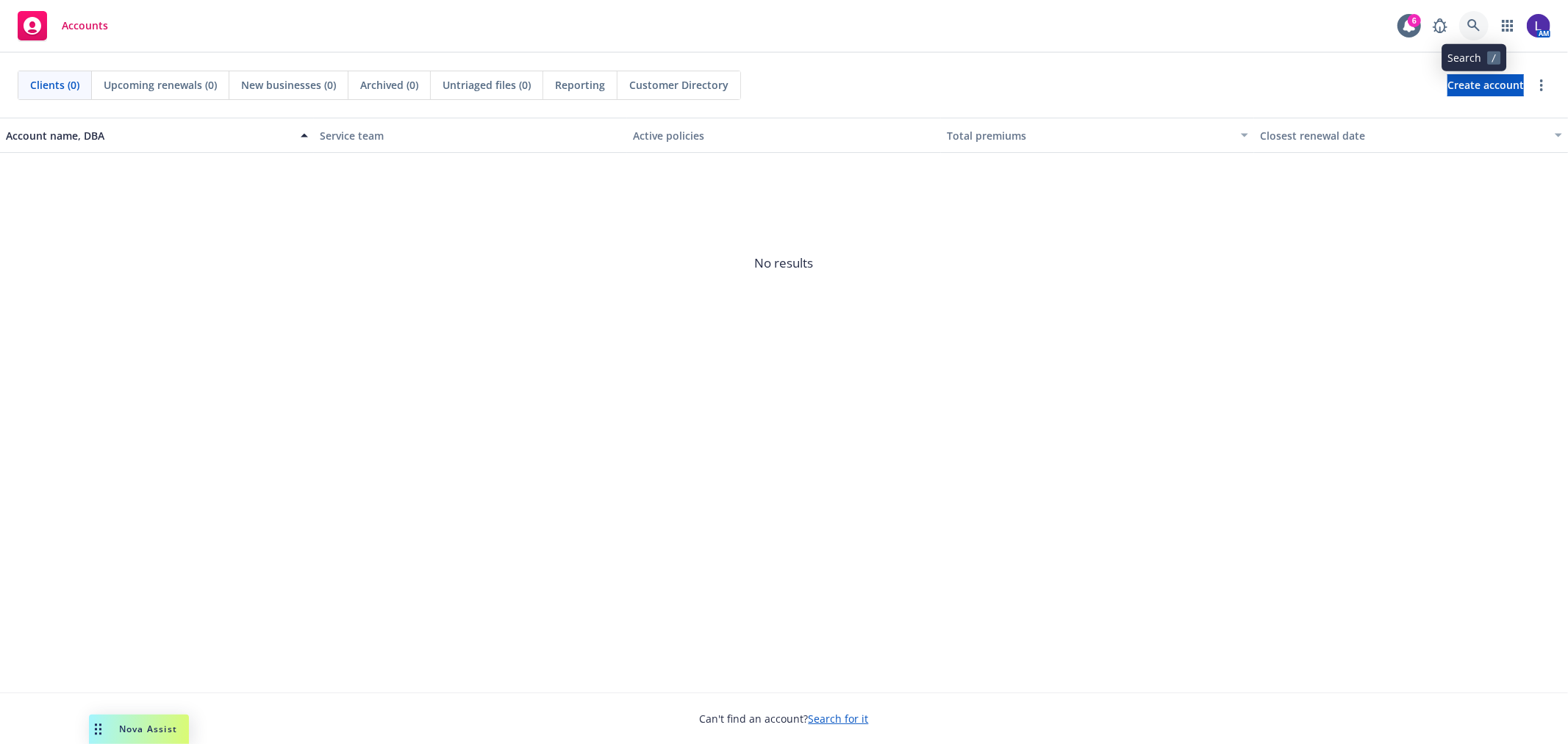
click at [1478, 25] on icon at bounding box center [1474, 26] width 13 height 13
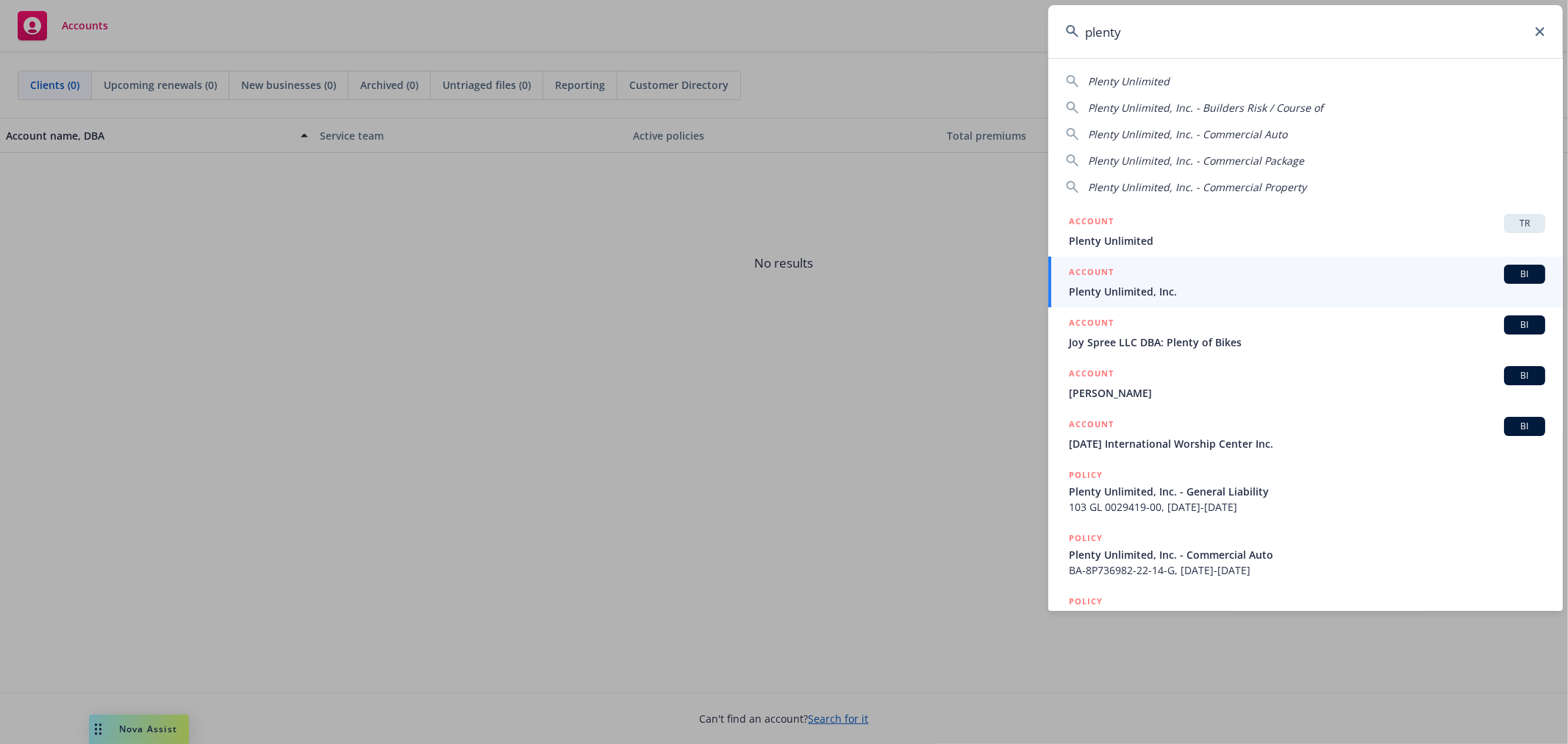
type input "plenty"
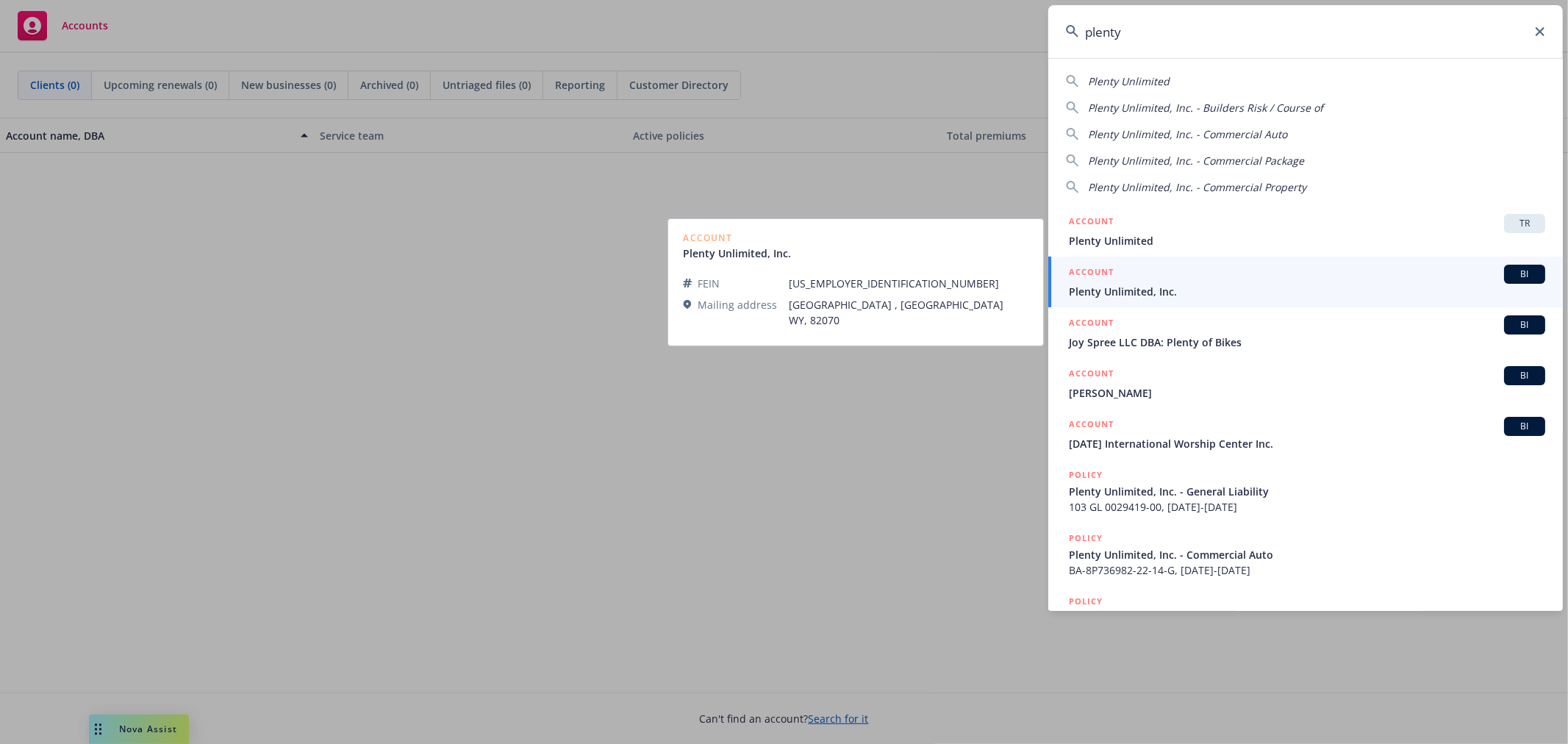
click at [1144, 289] on span "Plenty Unlimited, Inc." at bounding box center [1307, 291] width 476 height 15
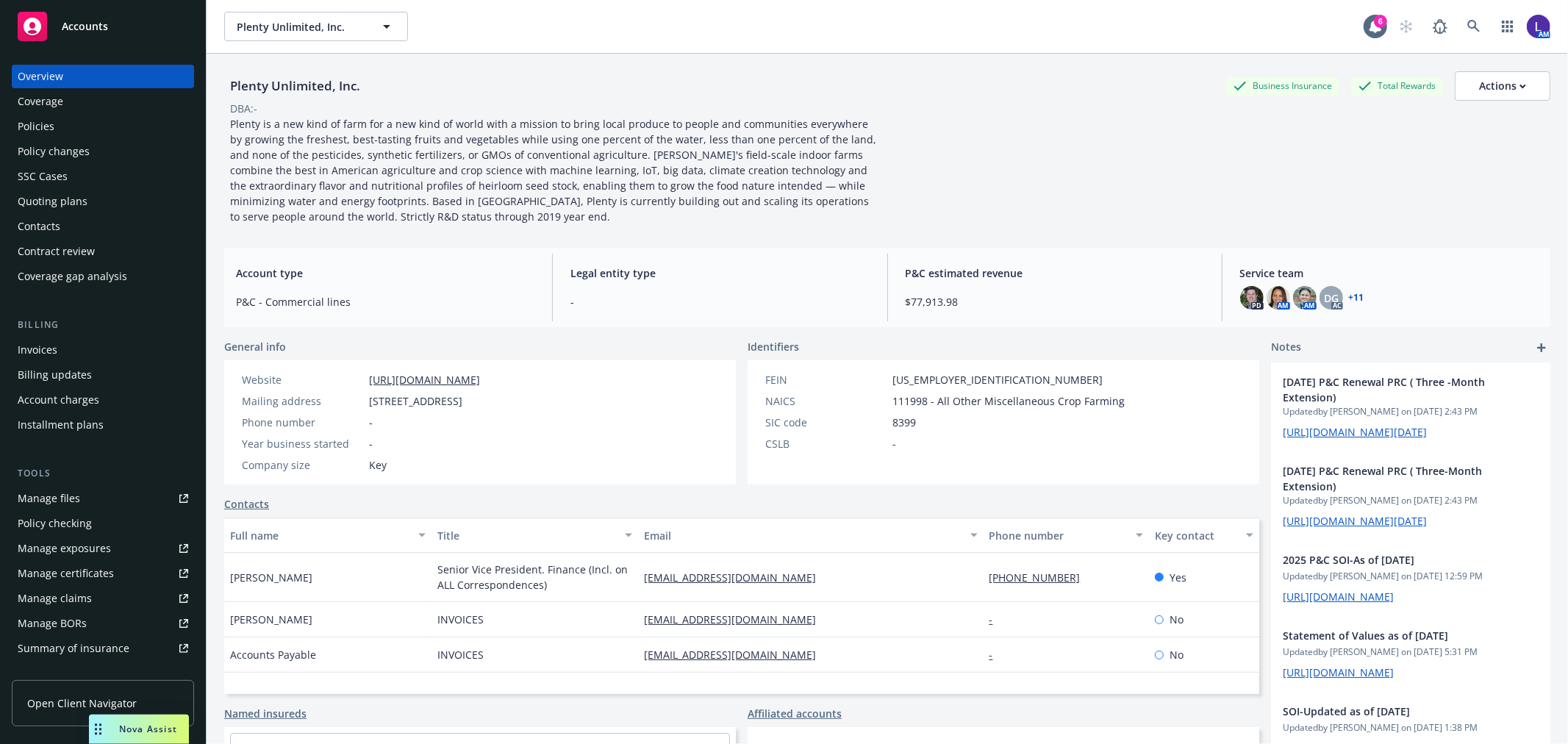
click at [114, 124] on div "Policies" at bounding box center [103, 126] width 171 height 23
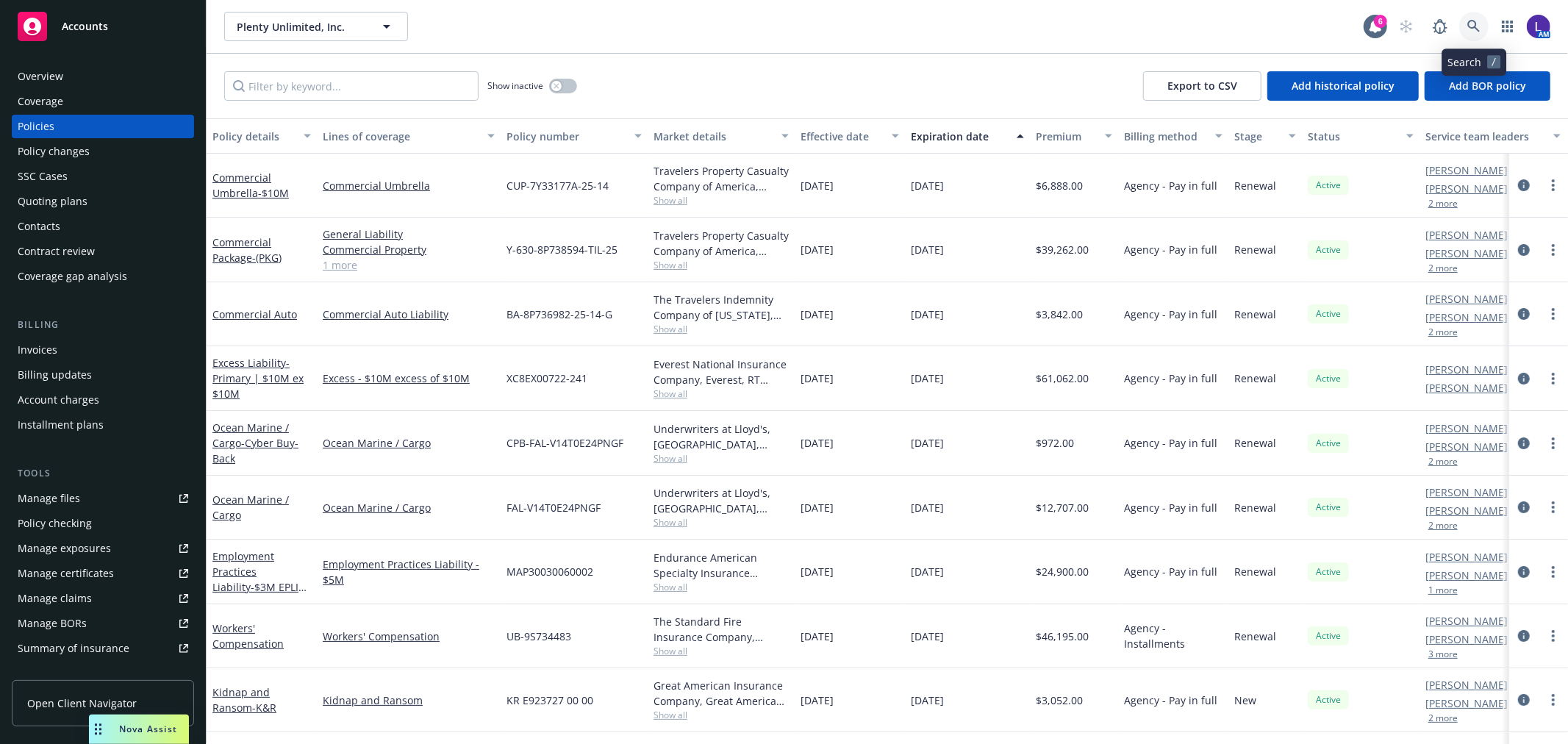
click at [1478, 32] on icon at bounding box center [1474, 27] width 13 height 13
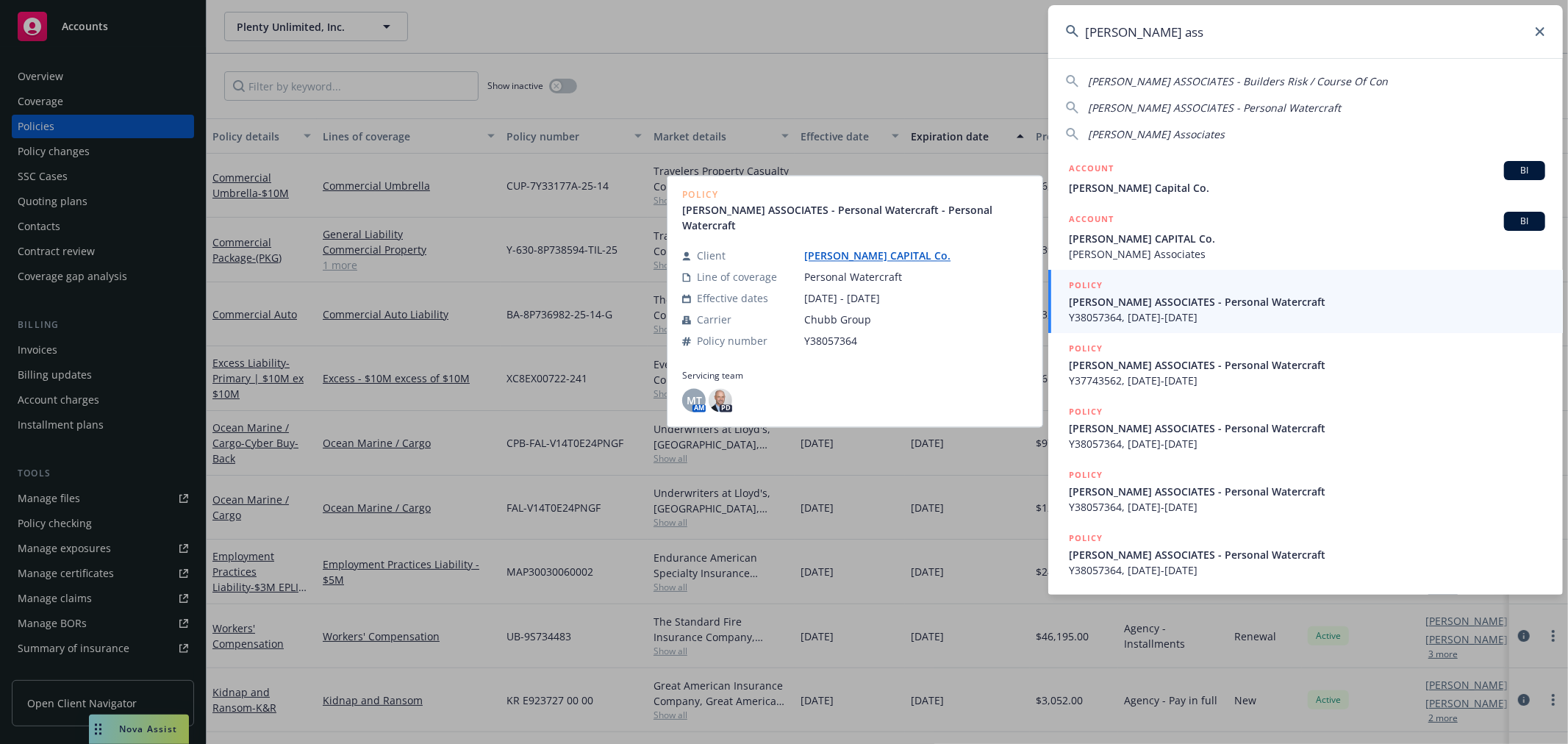
type input "[PERSON_NAME] ass"
click at [1169, 306] on span "[PERSON_NAME] ASSOCIATES - Personal Watercraft" at bounding box center [1307, 302] width 476 height 15
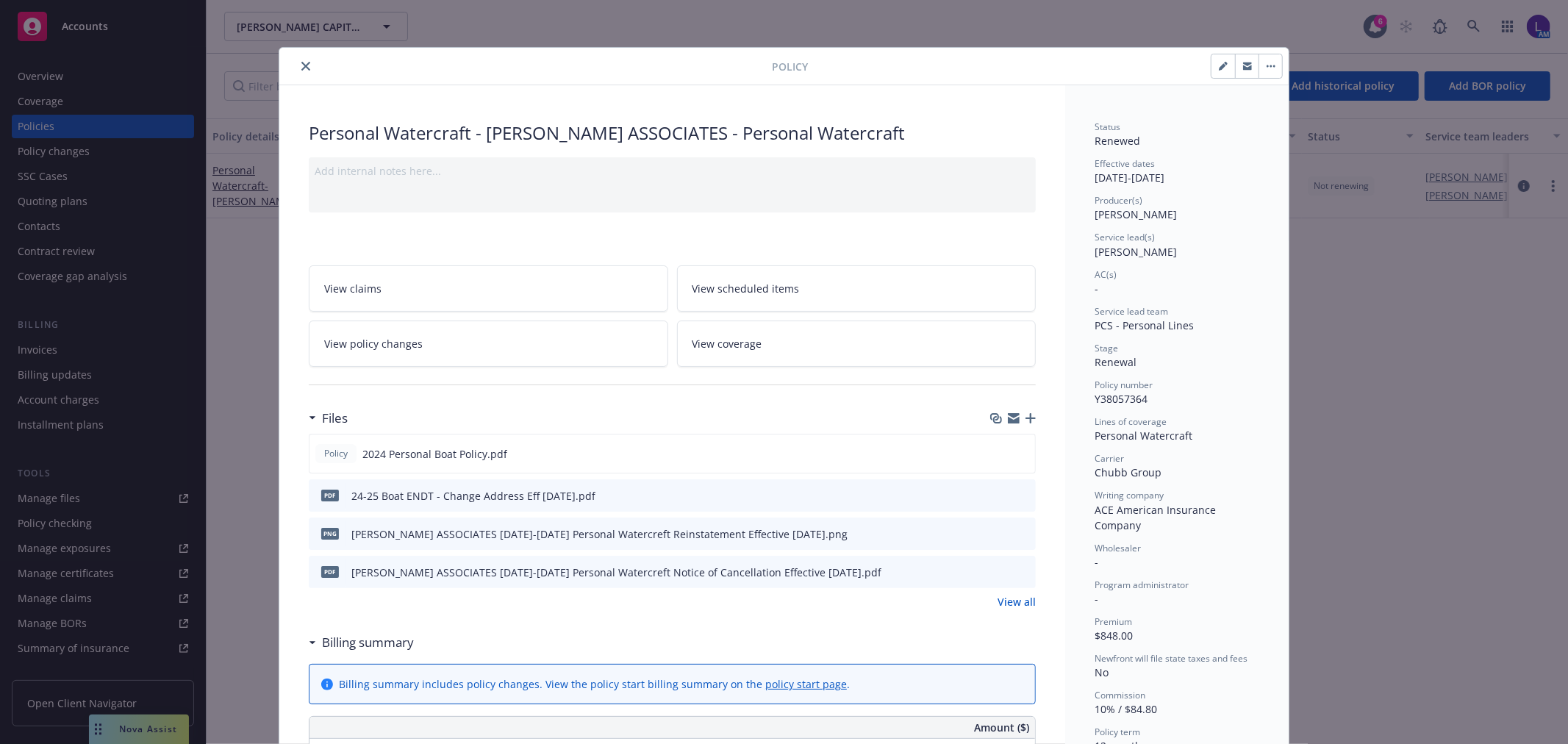
click at [302, 69] on icon "close" at bounding box center [306, 66] width 9 height 9
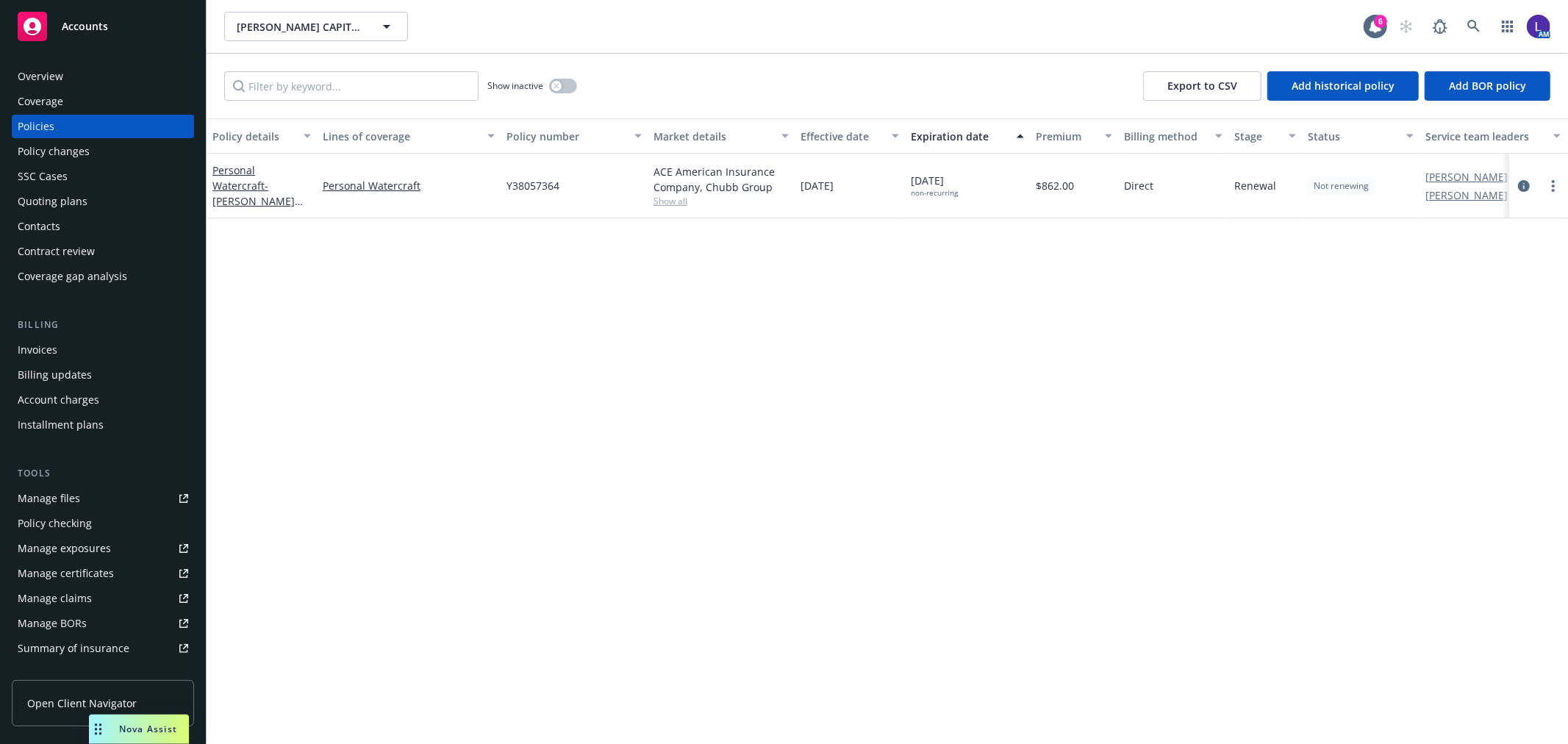
click at [54, 82] on div "Overview" at bounding box center [40, 76] width 45 height 23
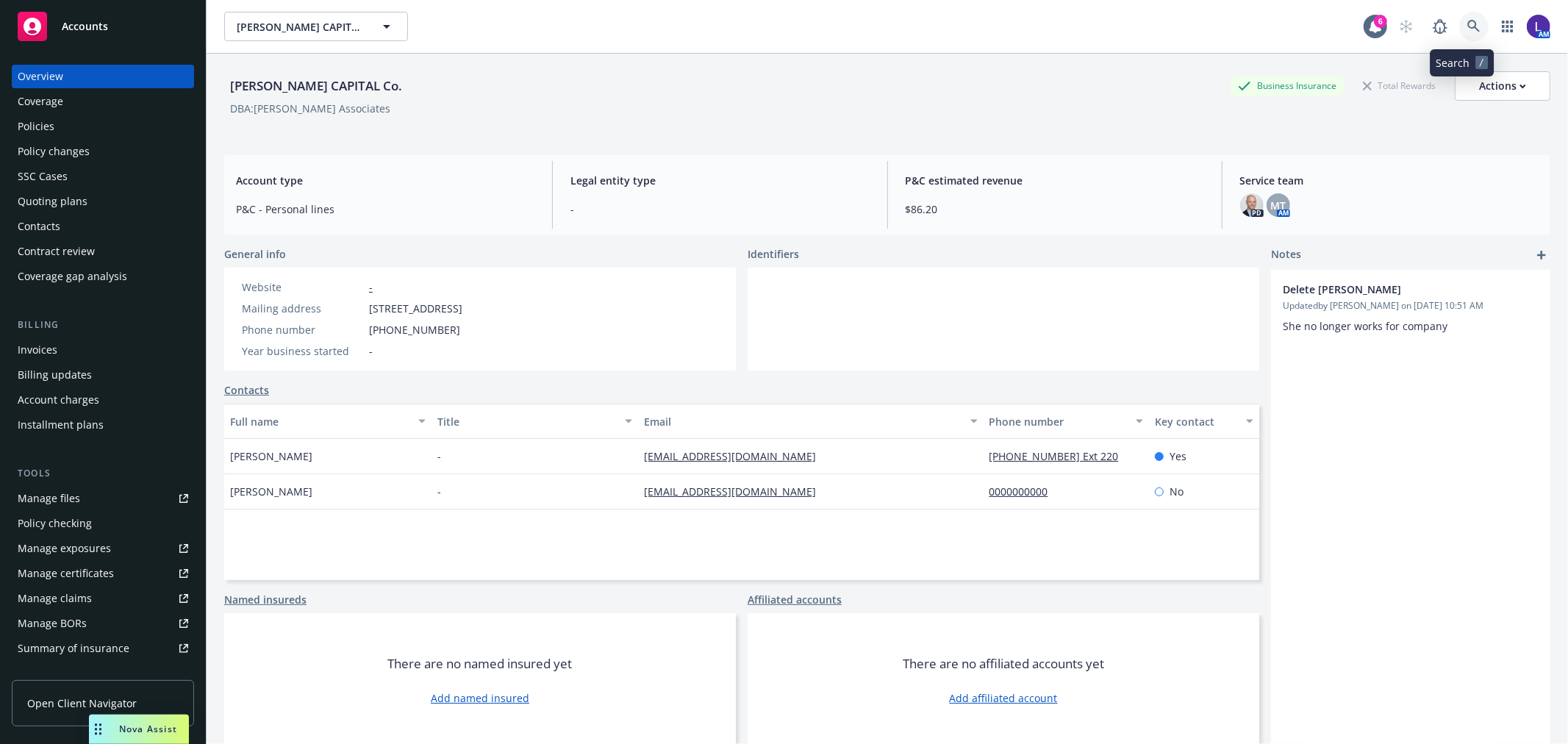
click at [1468, 29] on icon at bounding box center [1474, 27] width 13 height 13
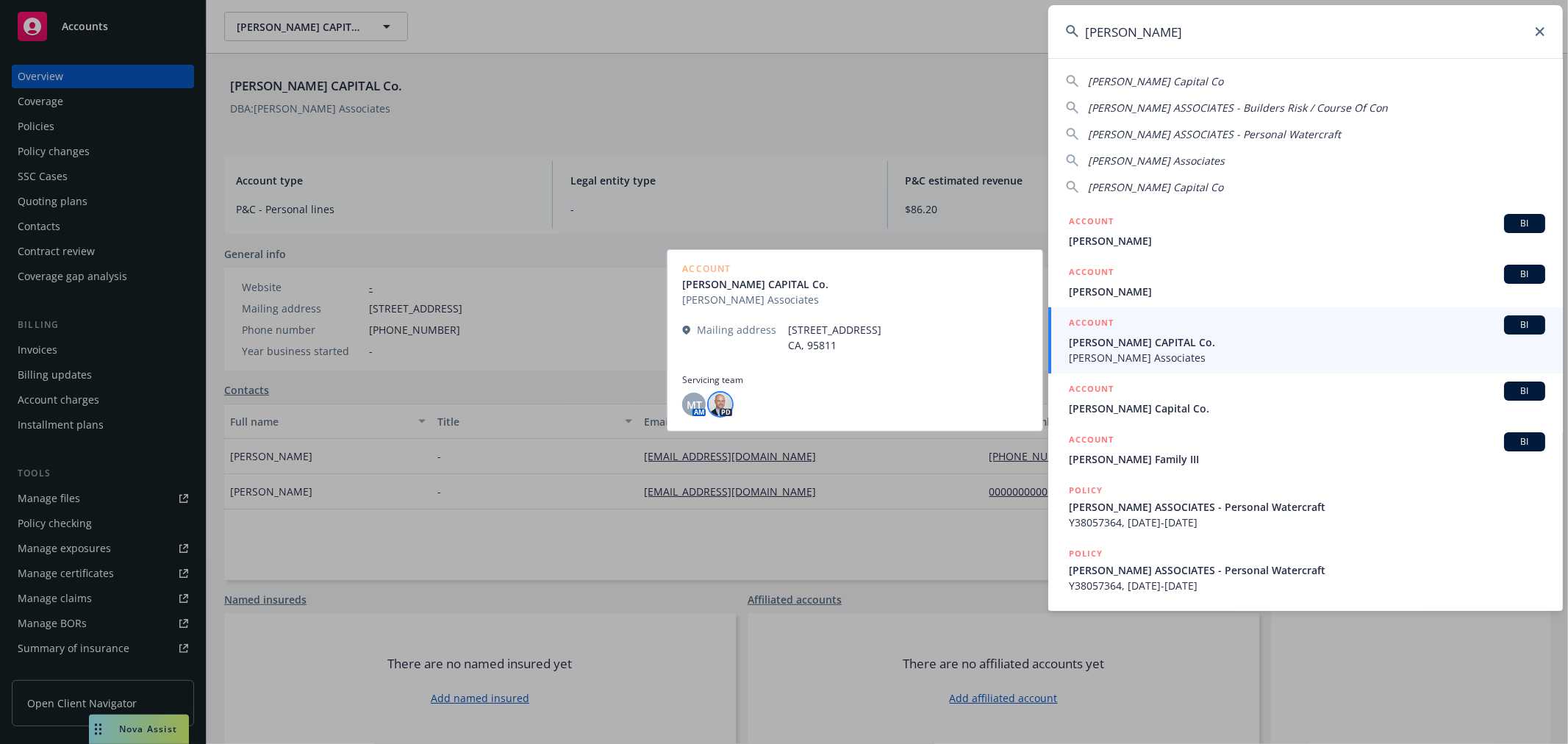
type input "[PERSON_NAME]"
click at [724, 403] on img at bounding box center [720, 404] width 23 height 23
click at [697, 403] on span "MT" at bounding box center [694, 404] width 15 height 15
click at [1179, 339] on span "[PERSON_NAME] CAPITAL Co." at bounding box center [1307, 342] width 476 height 15
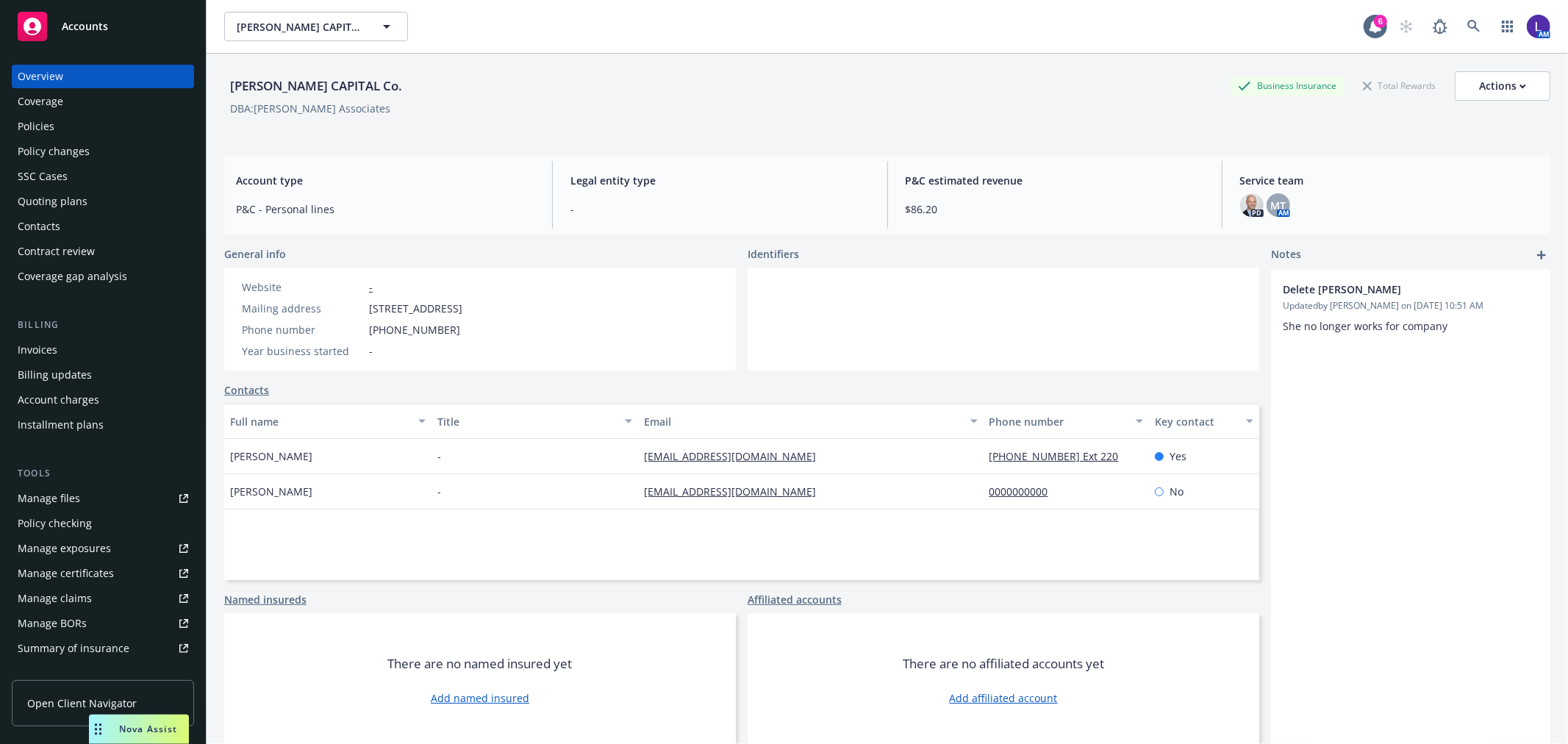
click at [61, 127] on div "Policies" at bounding box center [103, 126] width 171 height 23
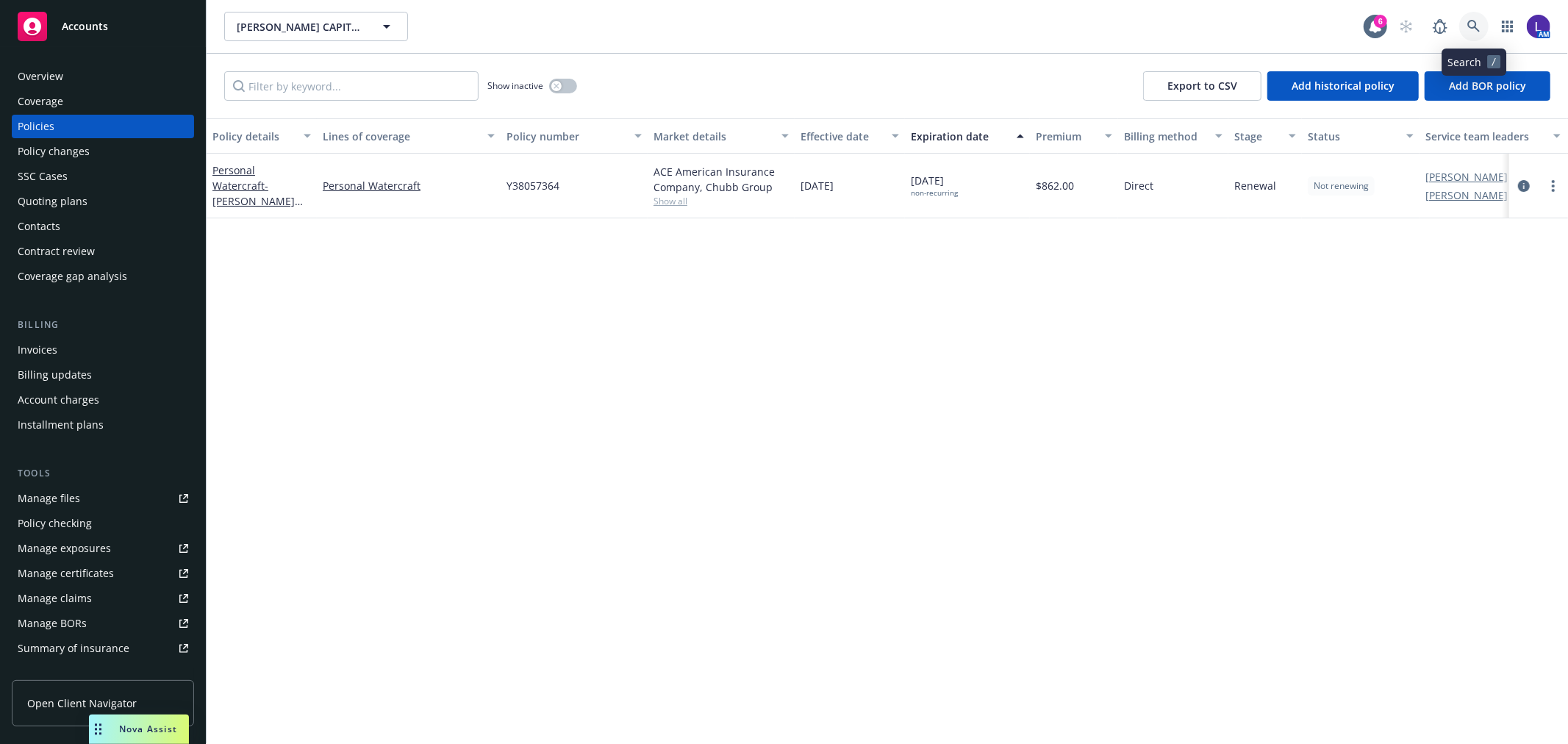
click at [1478, 27] on icon at bounding box center [1474, 27] width 13 height 13
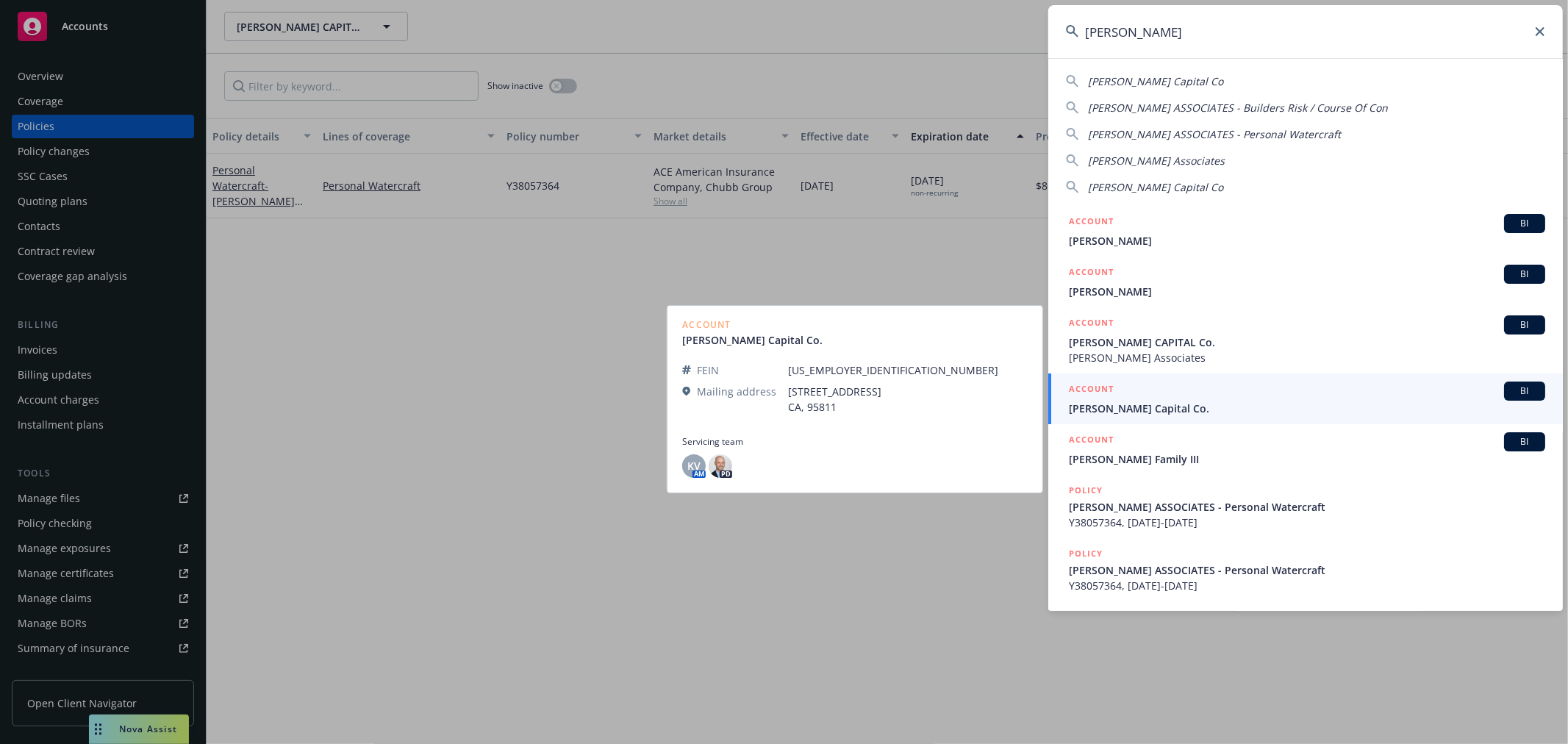
type input "[PERSON_NAME]"
click at [1115, 404] on span "[PERSON_NAME] Capital Co." at bounding box center [1307, 408] width 476 height 15
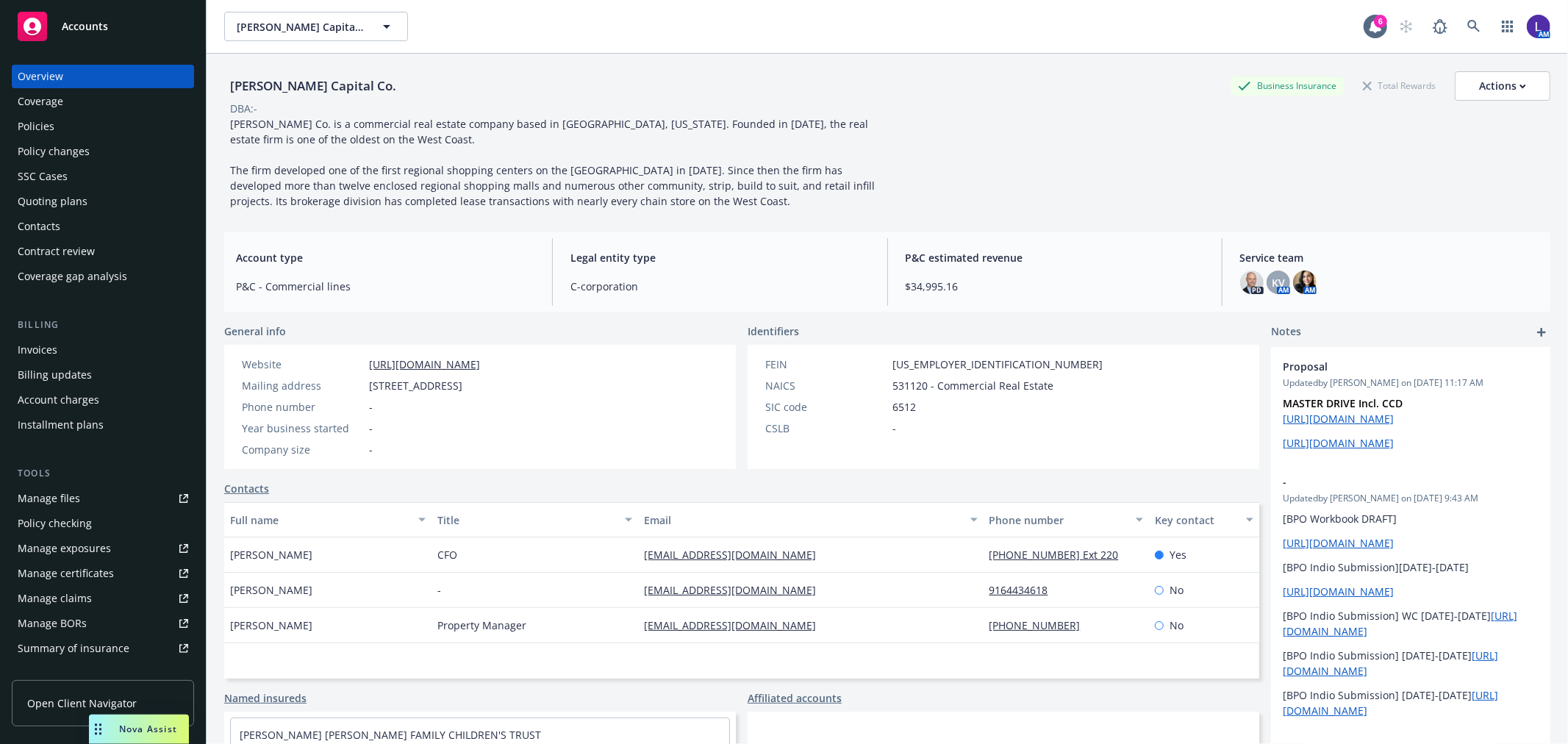
click at [50, 122] on div "Policies" at bounding box center [36, 126] width 36 height 23
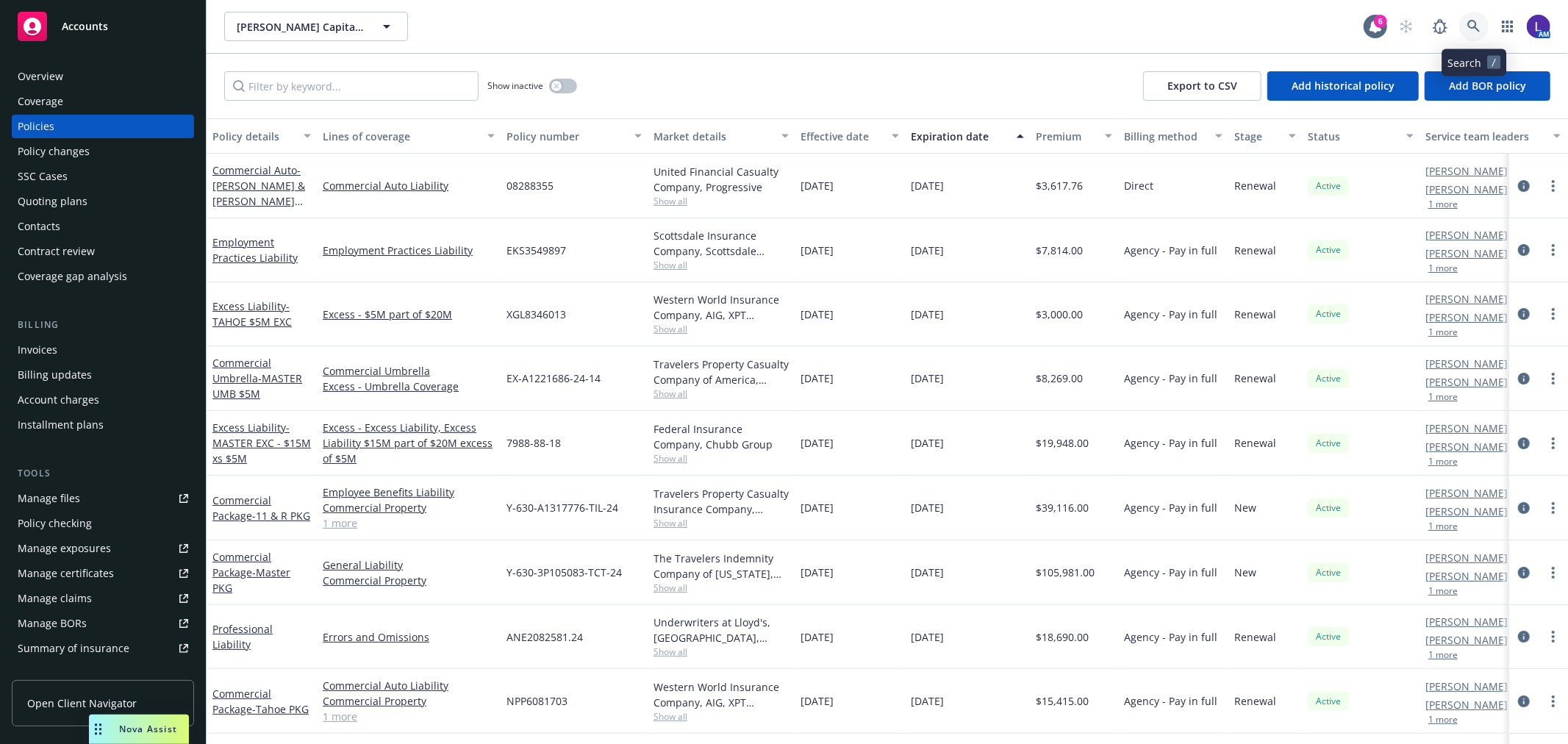
click at [1475, 23] on icon at bounding box center [1474, 27] width 13 height 13
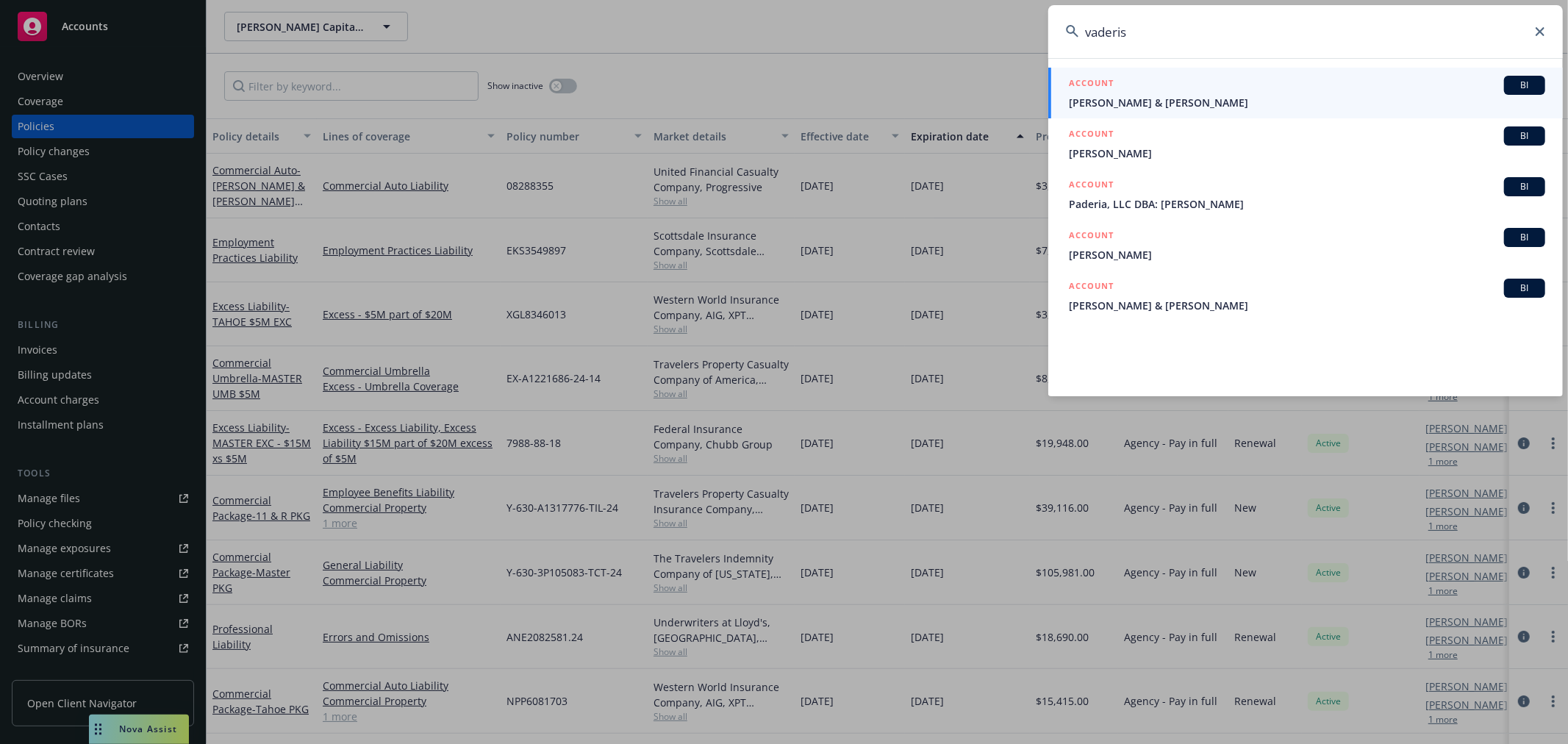
drag, startPoint x: 1181, startPoint y: 27, endPoint x: 794, endPoint y: 27, distance: 387.0
click at [794, 27] on div "vaderis ACCOUNT BI [PERSON_NAME] & [PERSON_NAME] ACCOUNT BI [PERSON_NAME] ACCOU…" at bounding box center [784, 372] width 1568 height 744
type input "[PERSON_NAME]"
click at [1194, 87] on div "ACCOUNT BI" at bounding box center [1307, 86] width 476 height 19
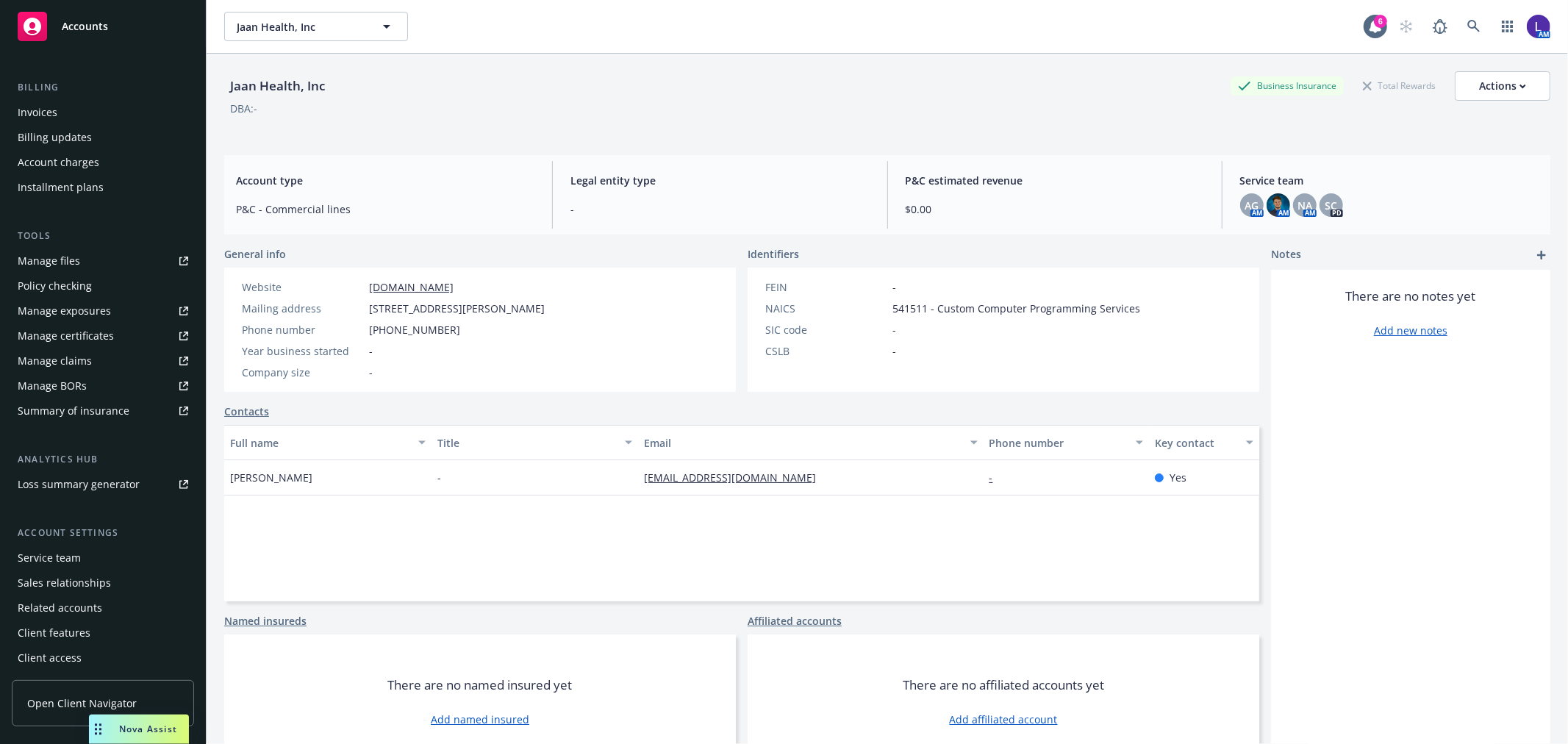
scroll to position [239, 0]
click at [57, 549] on div "Service team" at bounding box center [49, 557] width 63 height 23
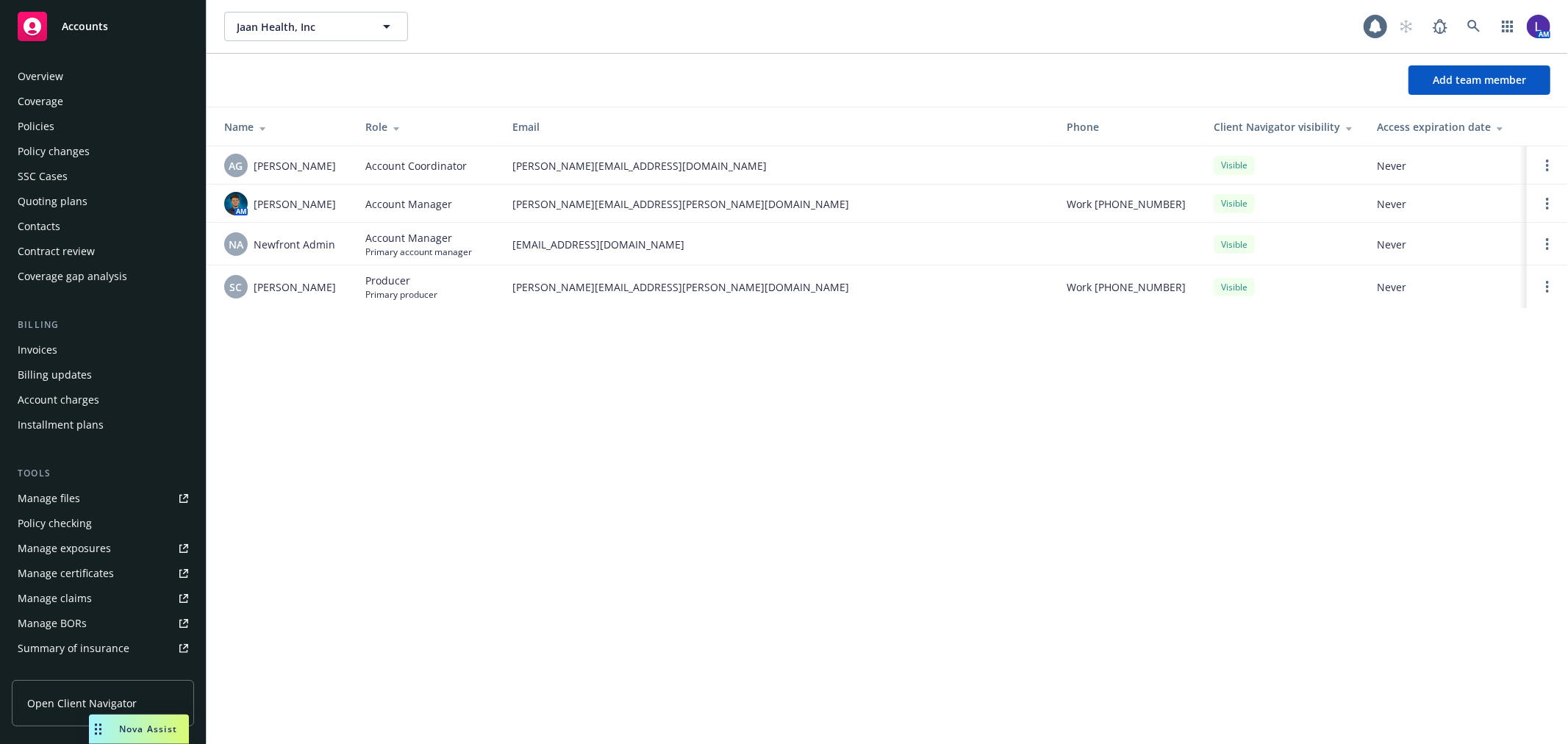
scroll to position [239, 0]
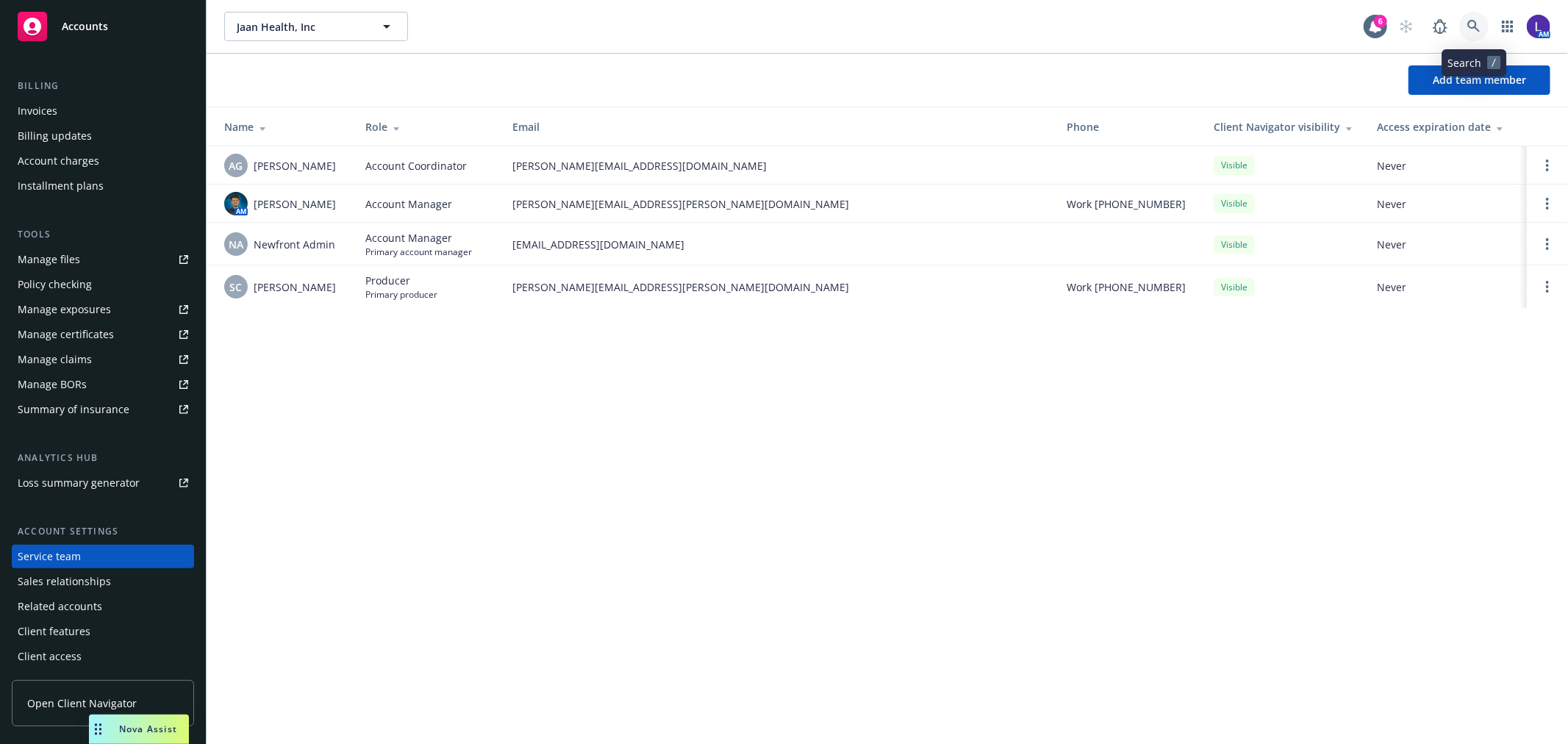
click at [1475, 15] on link at bounding box center [1474, 27] width 29 height 29
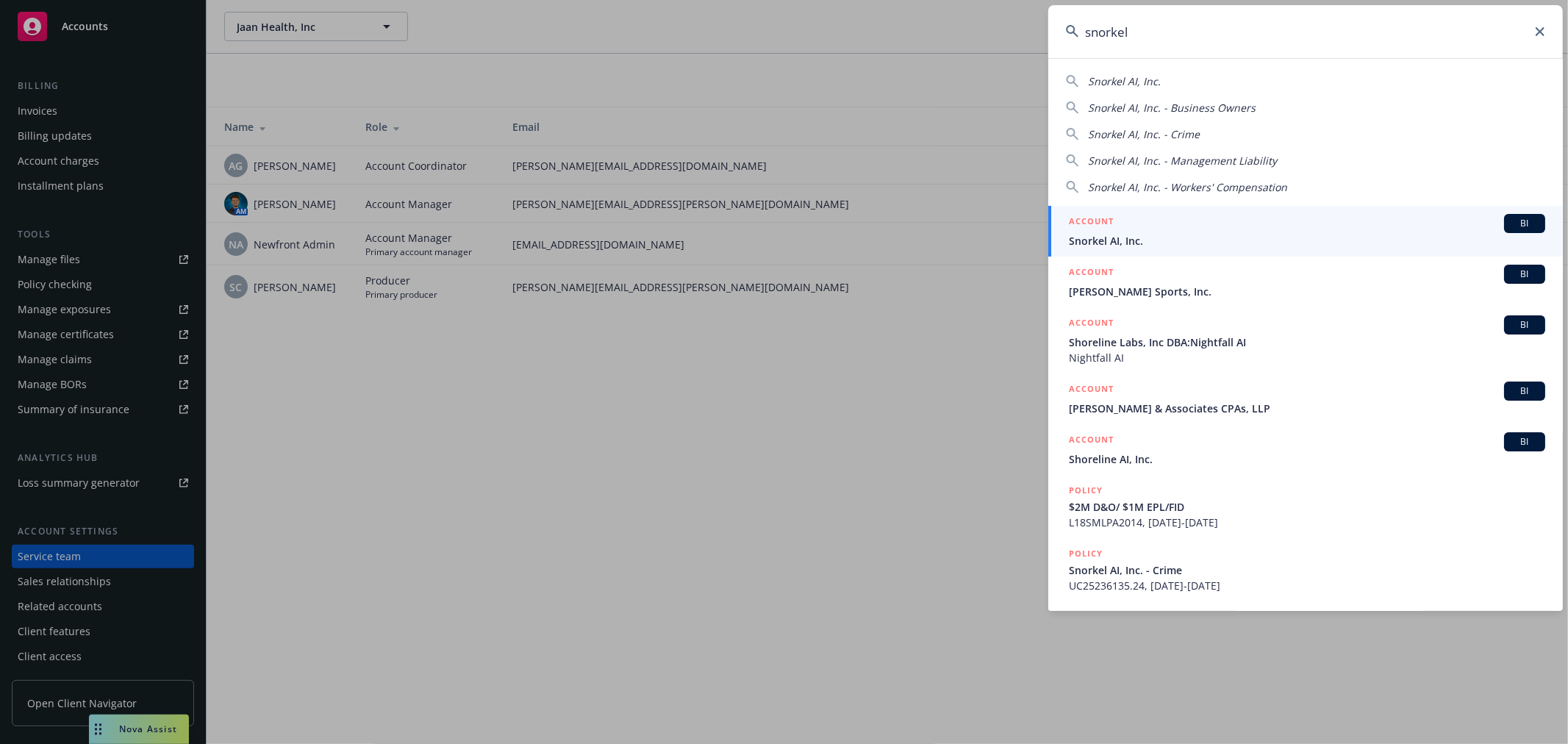
type input "snorkel"
click at [1250, 222] on div "ACCOUNT BI" at bounding box center [1307, 224] width 476 height 19
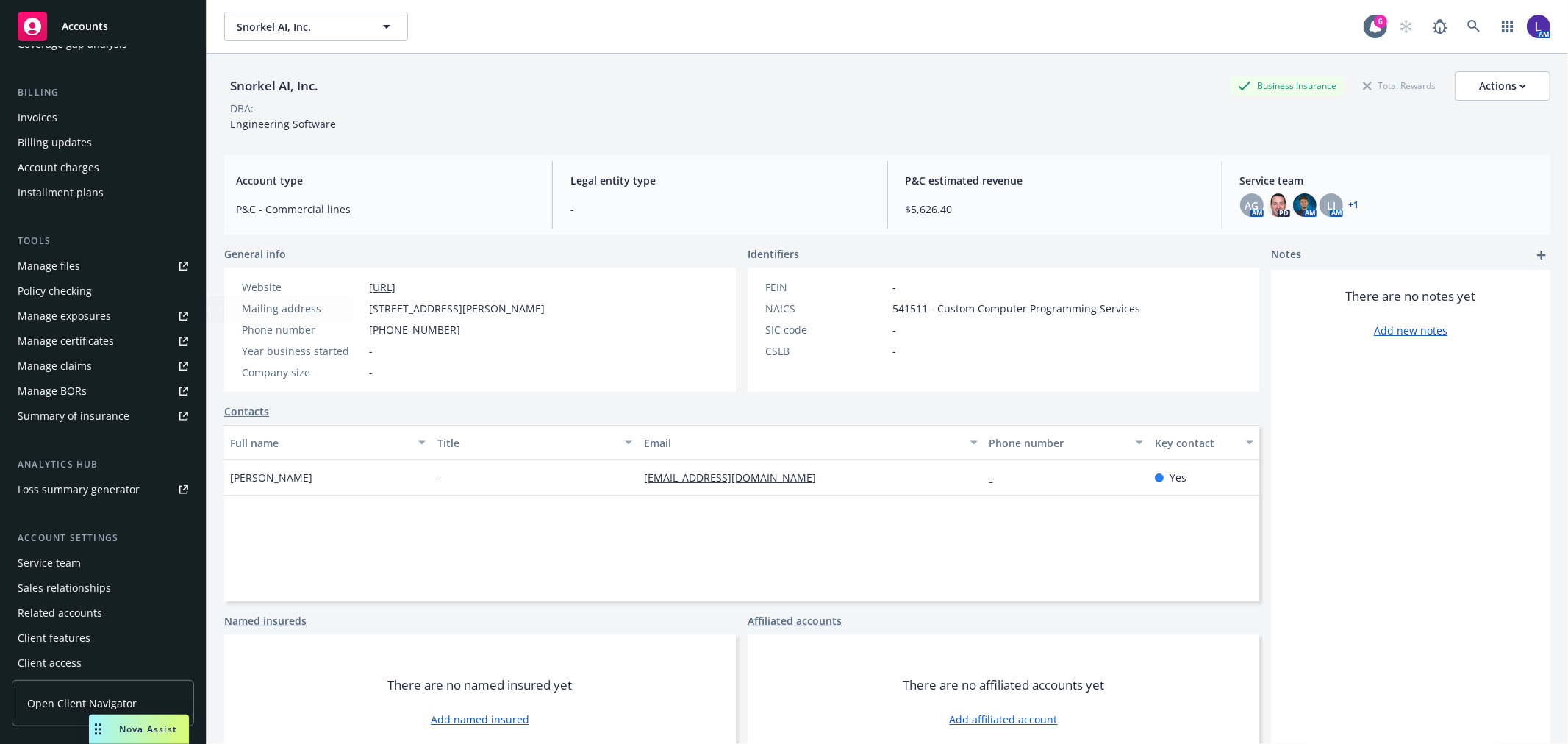
scroll to position [239, 0]
click at [50, 547] on div "Service team" at bounding box center [49, 557] width 63 height 23
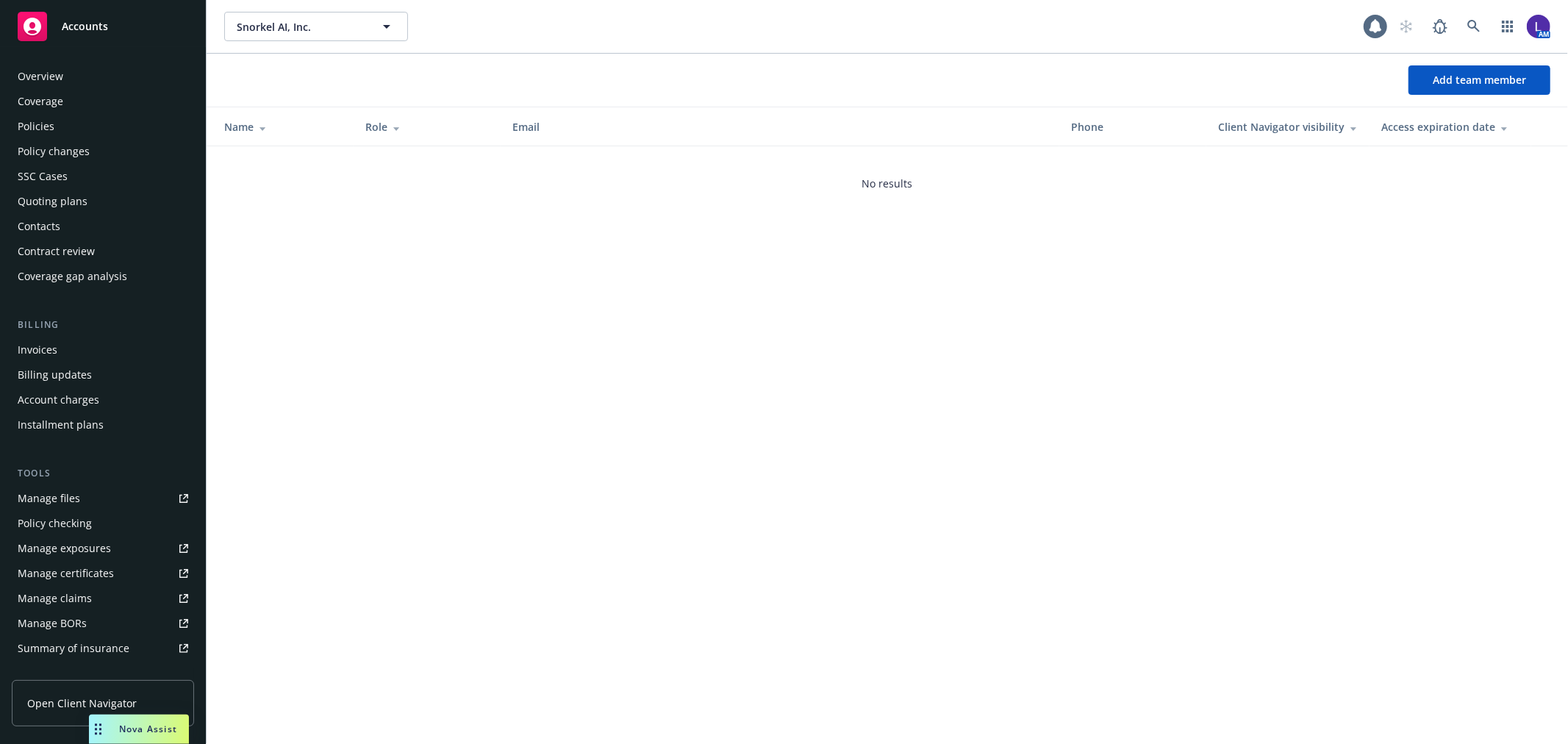
scroll to position [239, 0]
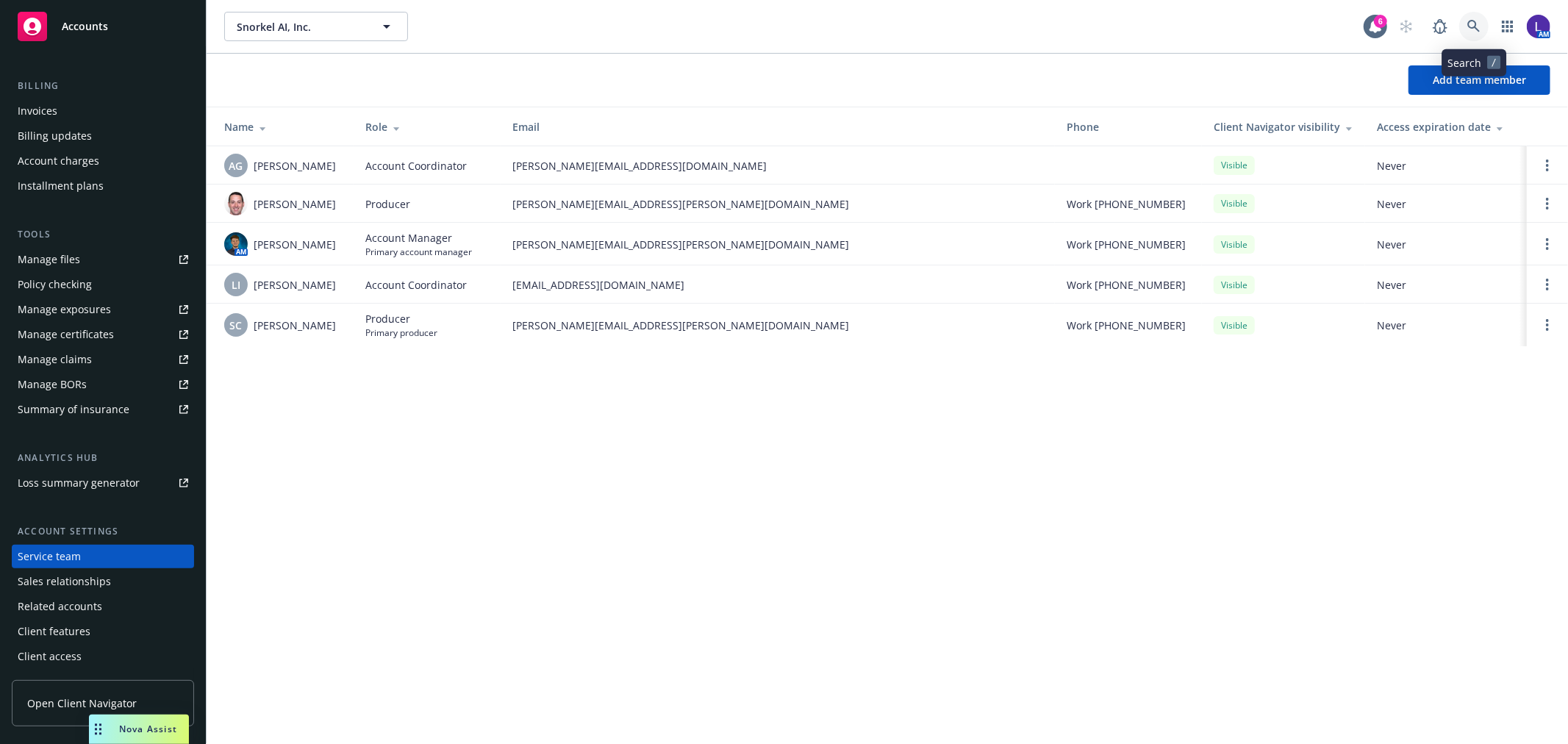
click at [1468, 28] on icon at bounding box center [1474, 27] width 13 height 13
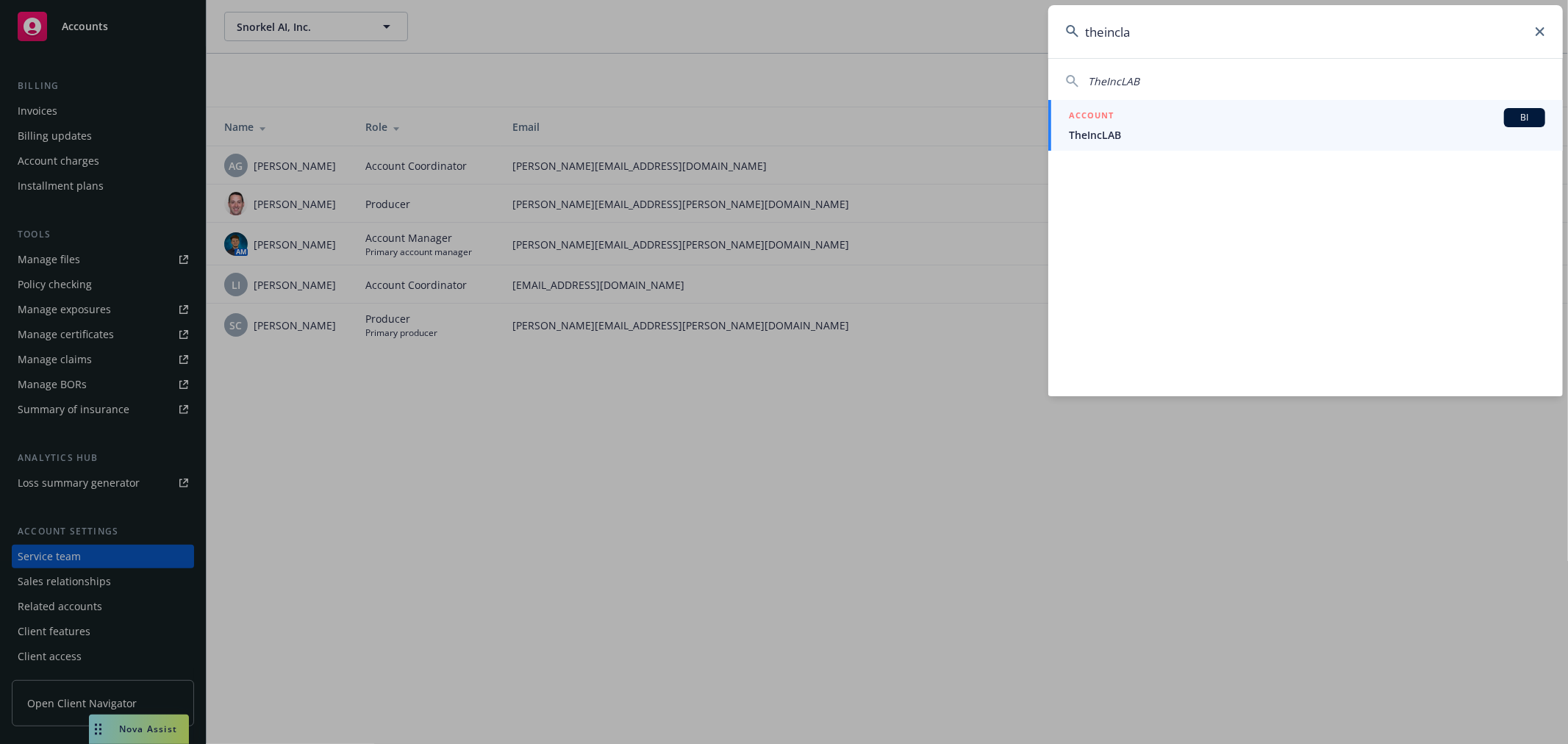
type input "theincla"
drag, startPoint x: 1342, startPoint y: 129, endPoint x: 1321, endPoint y: 126, distance: 21.2
click at [1321, 126] on div "ACCOUNT BI" at bounding box center [1307, 118] width 476 height 19
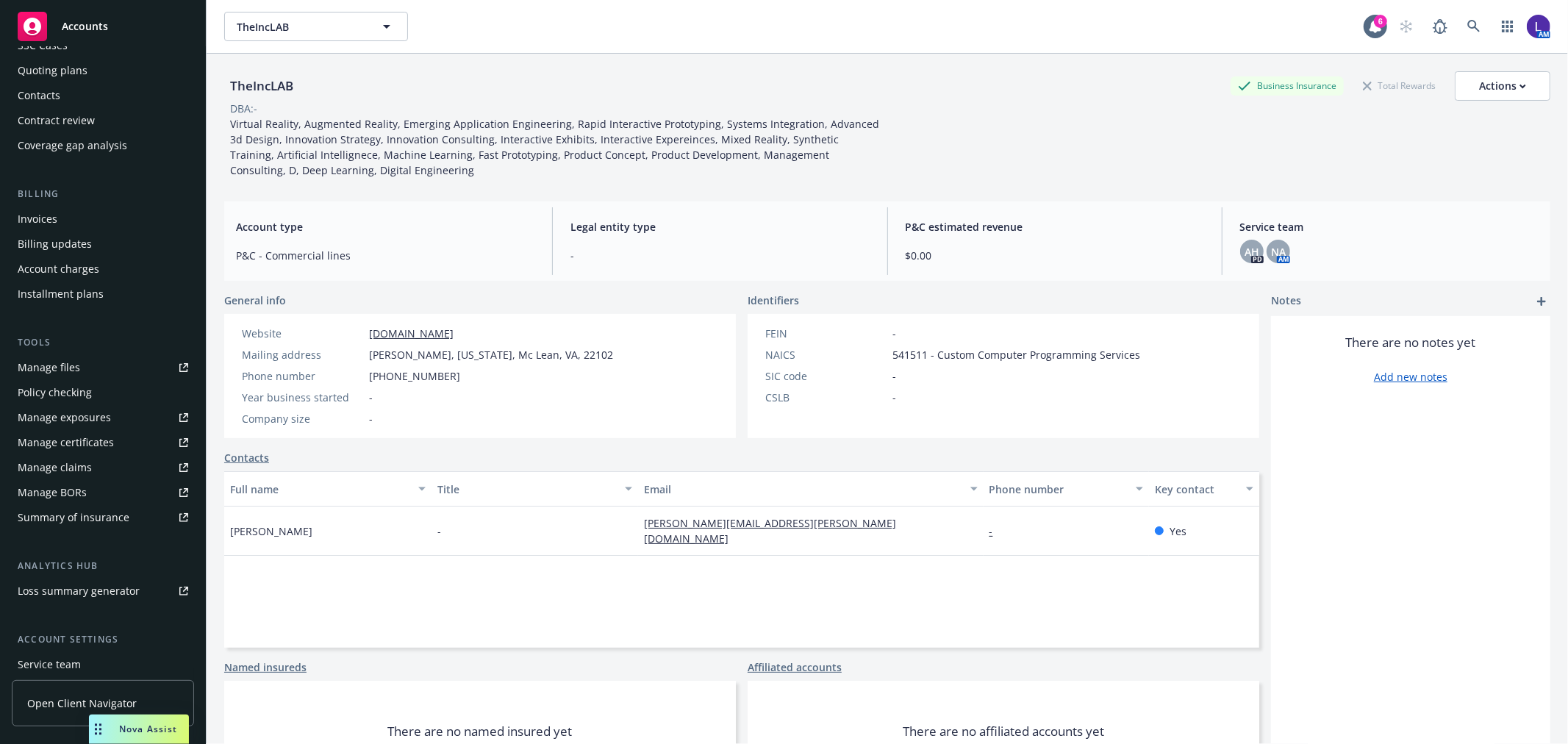
scroll to position [239, 0]
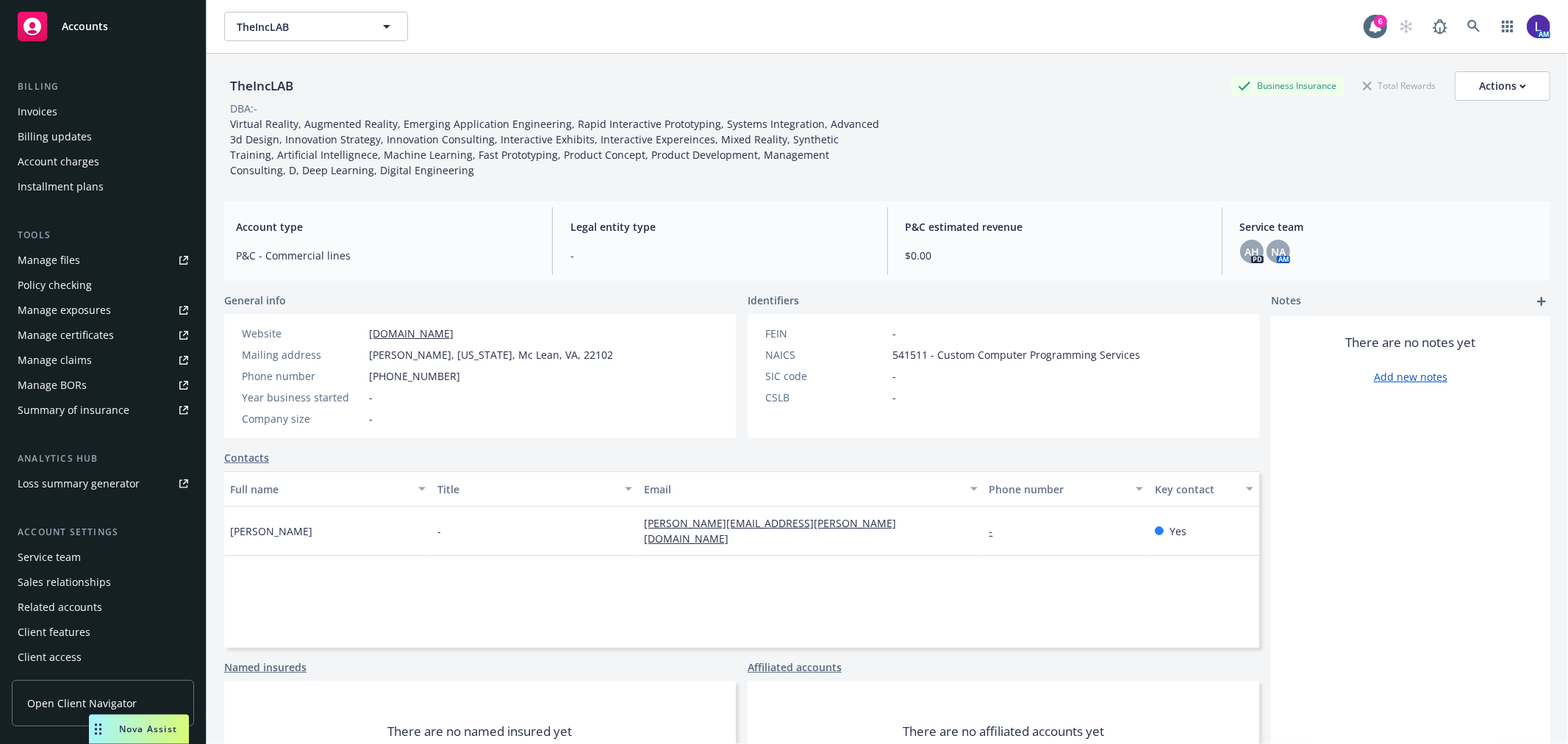
click at [59, 556] on div "Service team" at bounding box center [49, 557] width 63 height 23
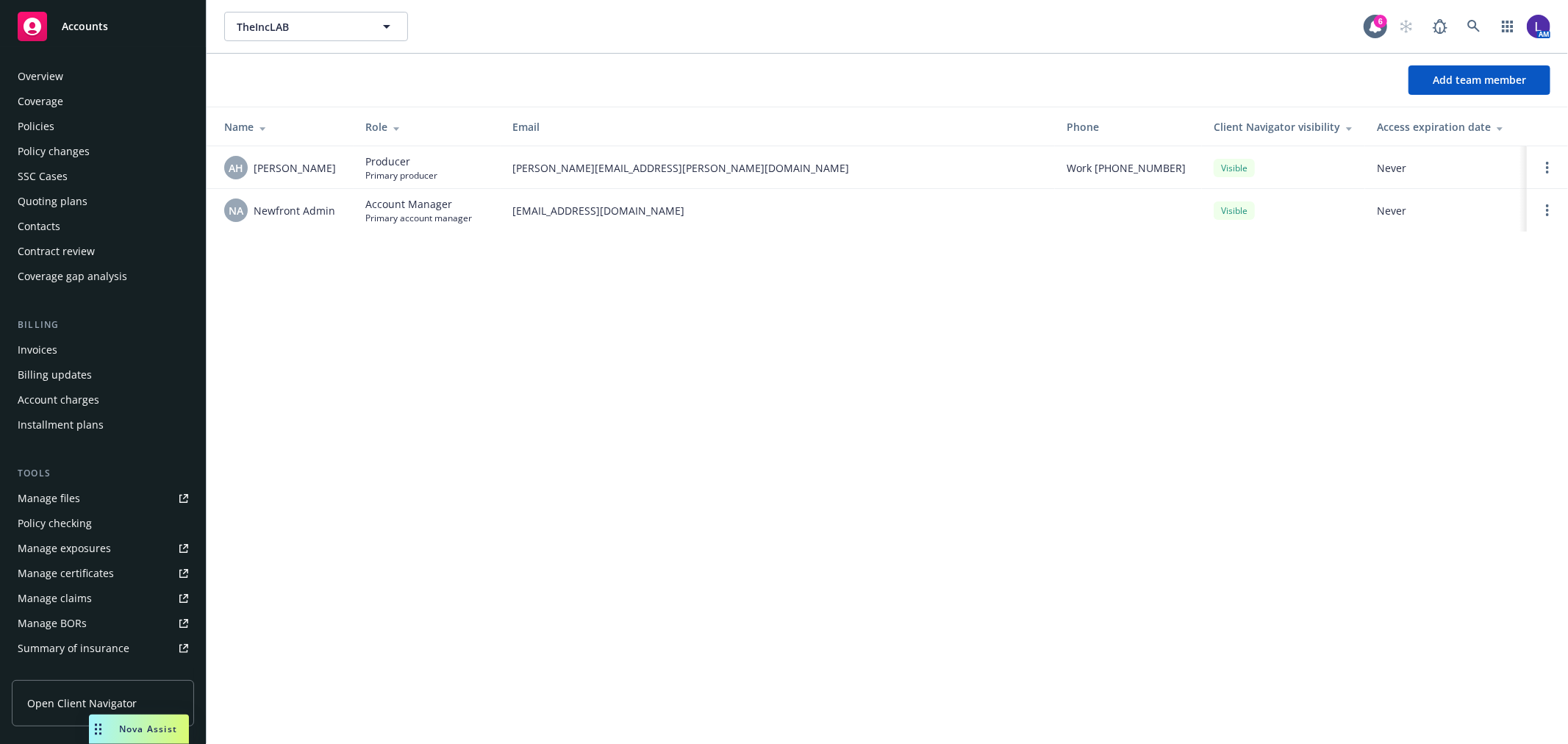
click at [56, 122] on div "Policies" at bounding box center [103, 126] width 171 height 23
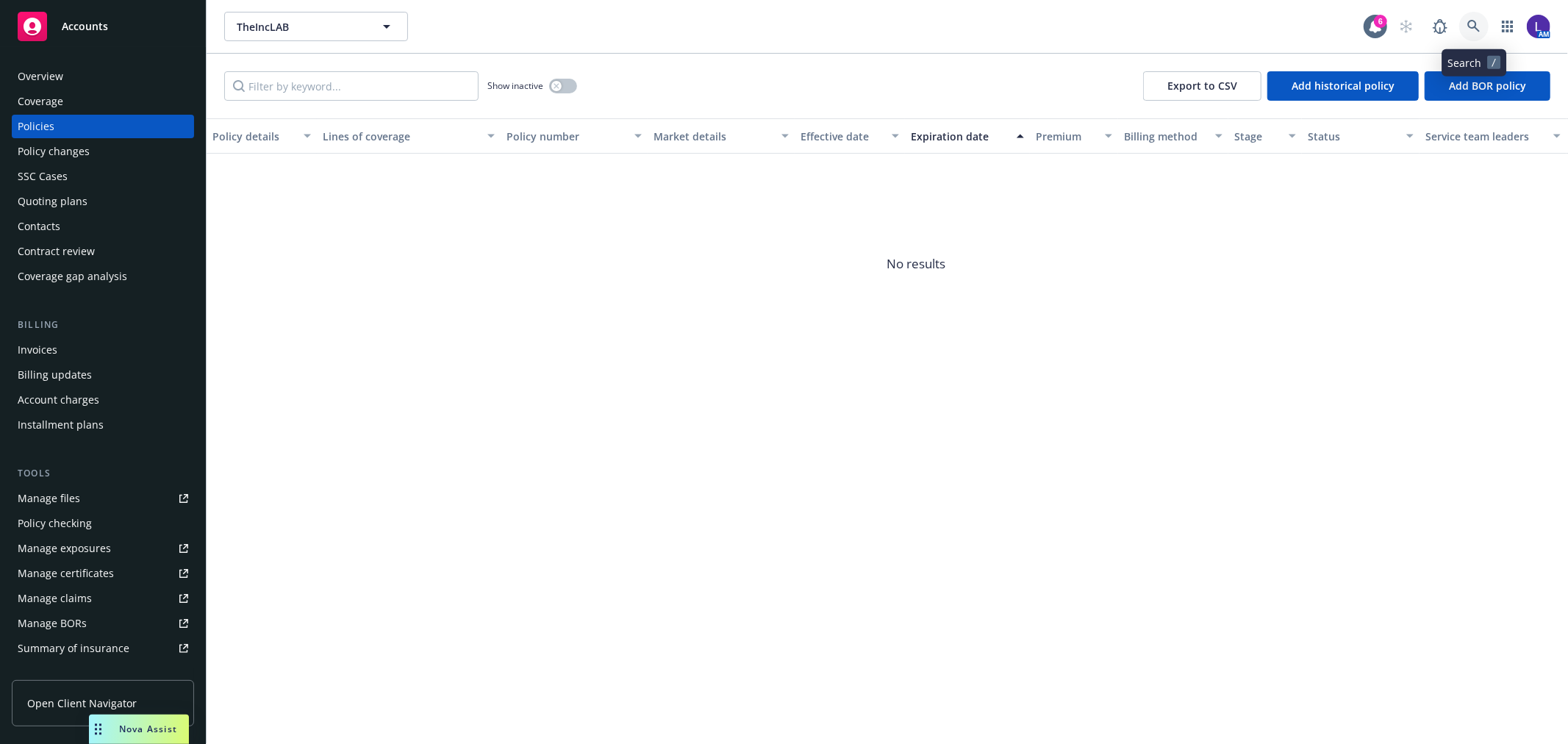
click at [1480, 26] on icon at bounding box center [1474, 27] width 13 height 13
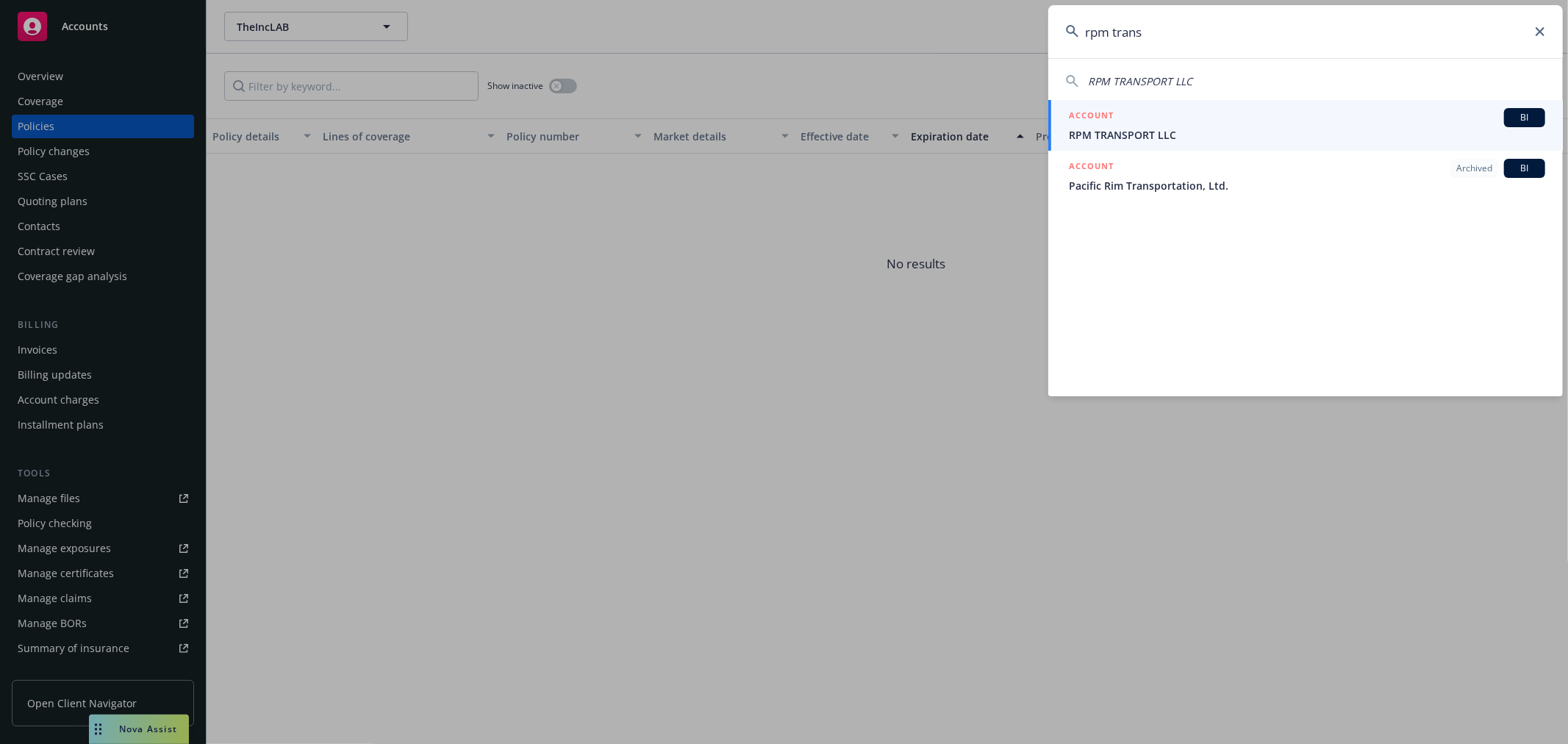
type input "rpm trans"
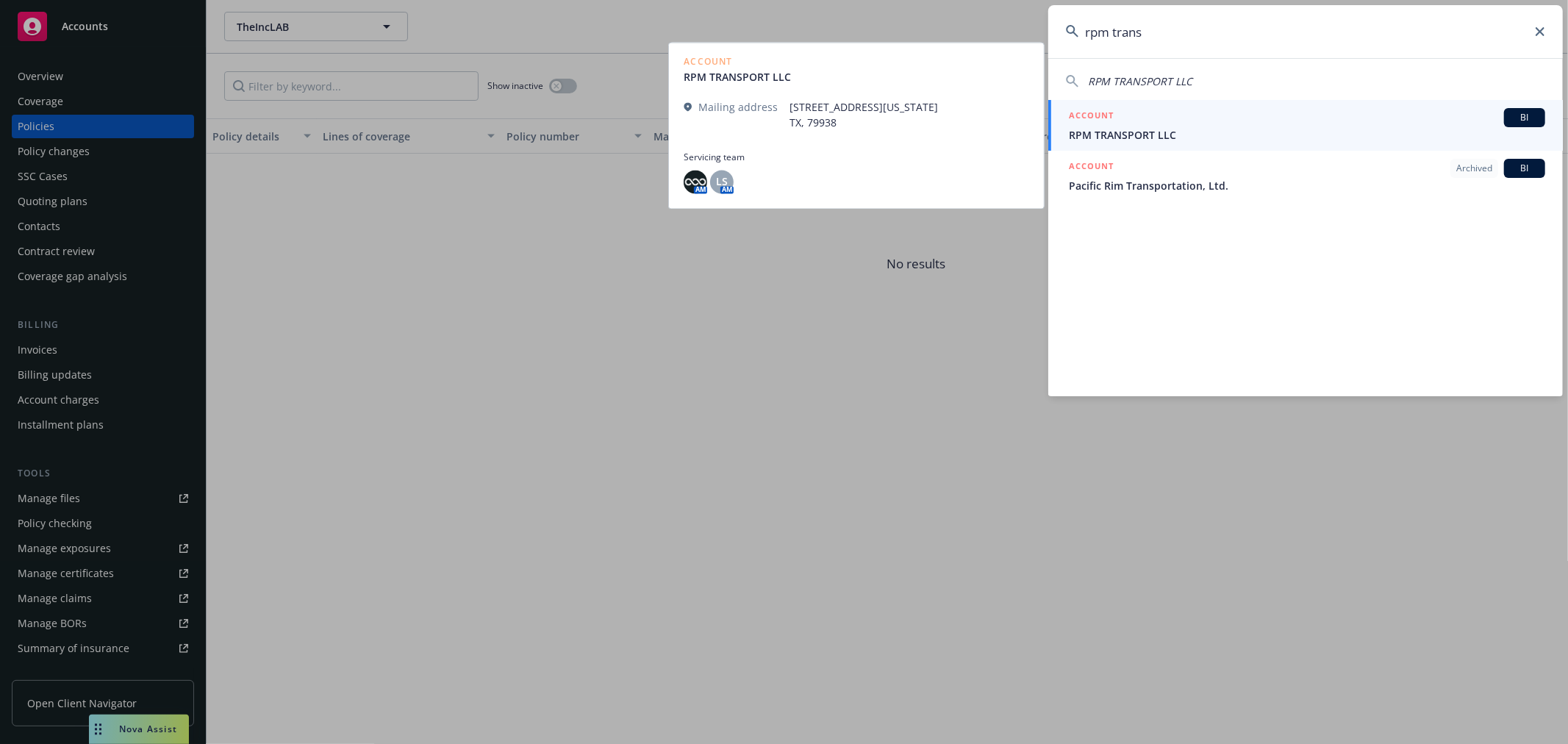
click at [1097, 126] on div "ACCOUNT BI" at bounding box center [1307, 118] width 476 height 19
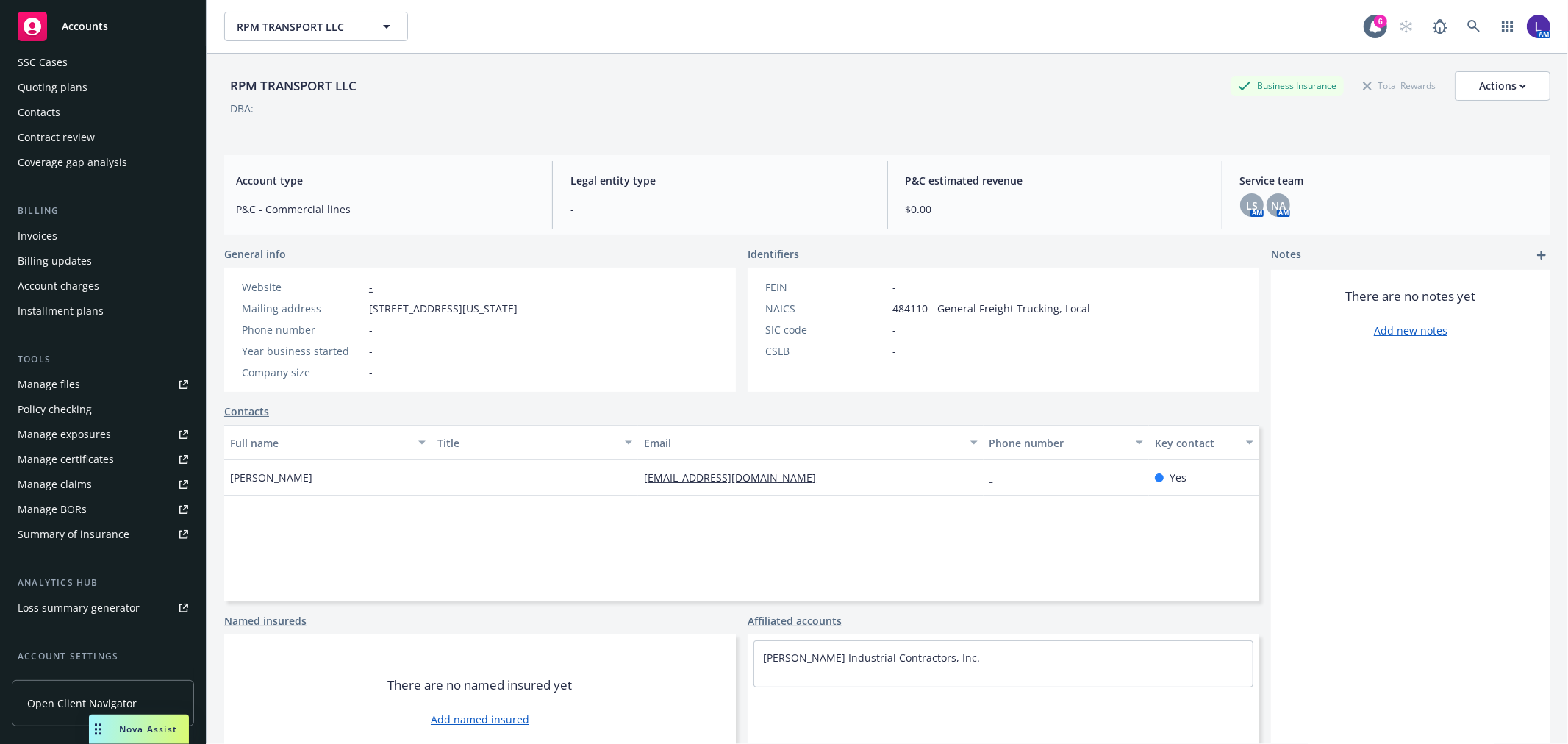
scroll to position [239, 0]
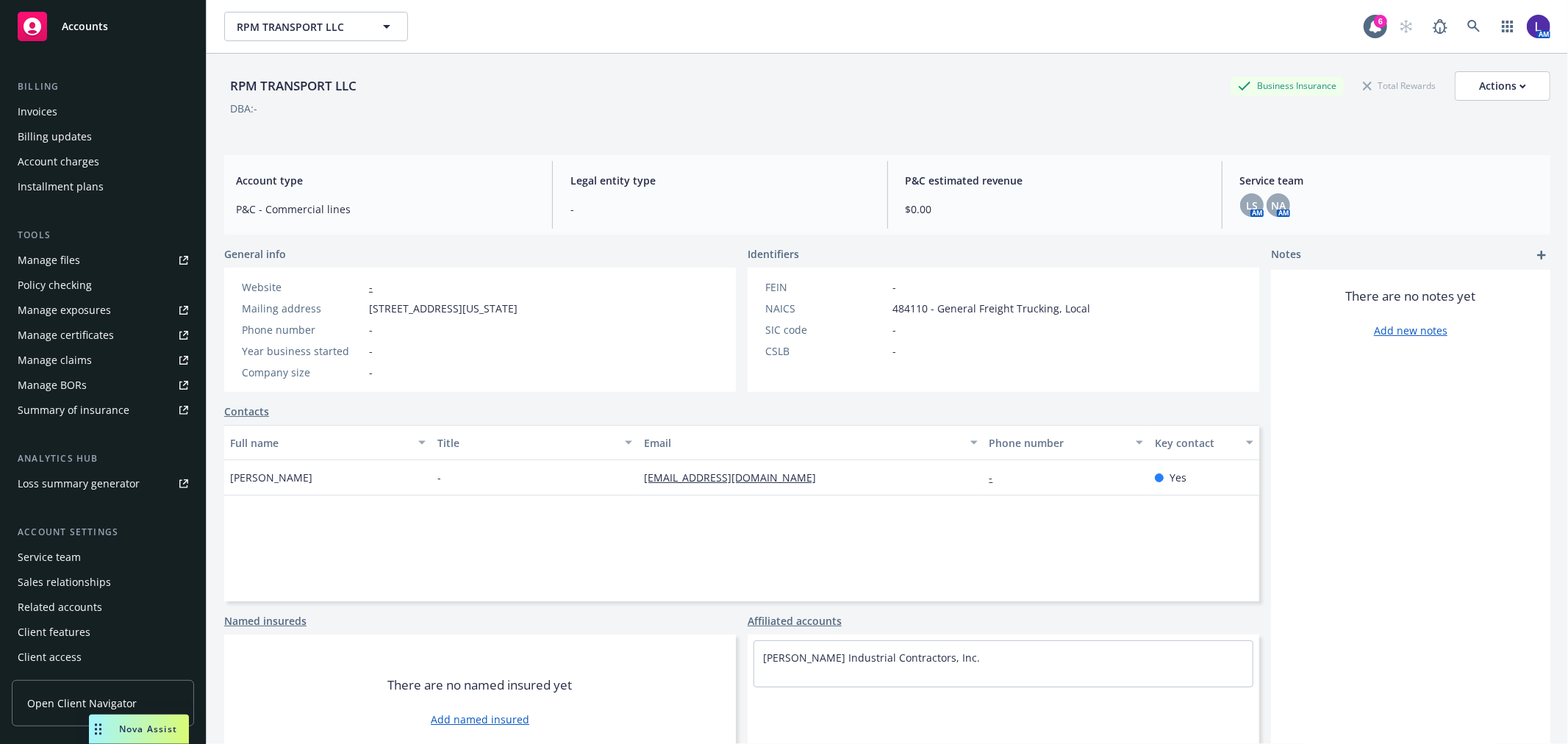
click at [61, 556] on div "Service team" at bounding box center [49, 557] width 63 height 23
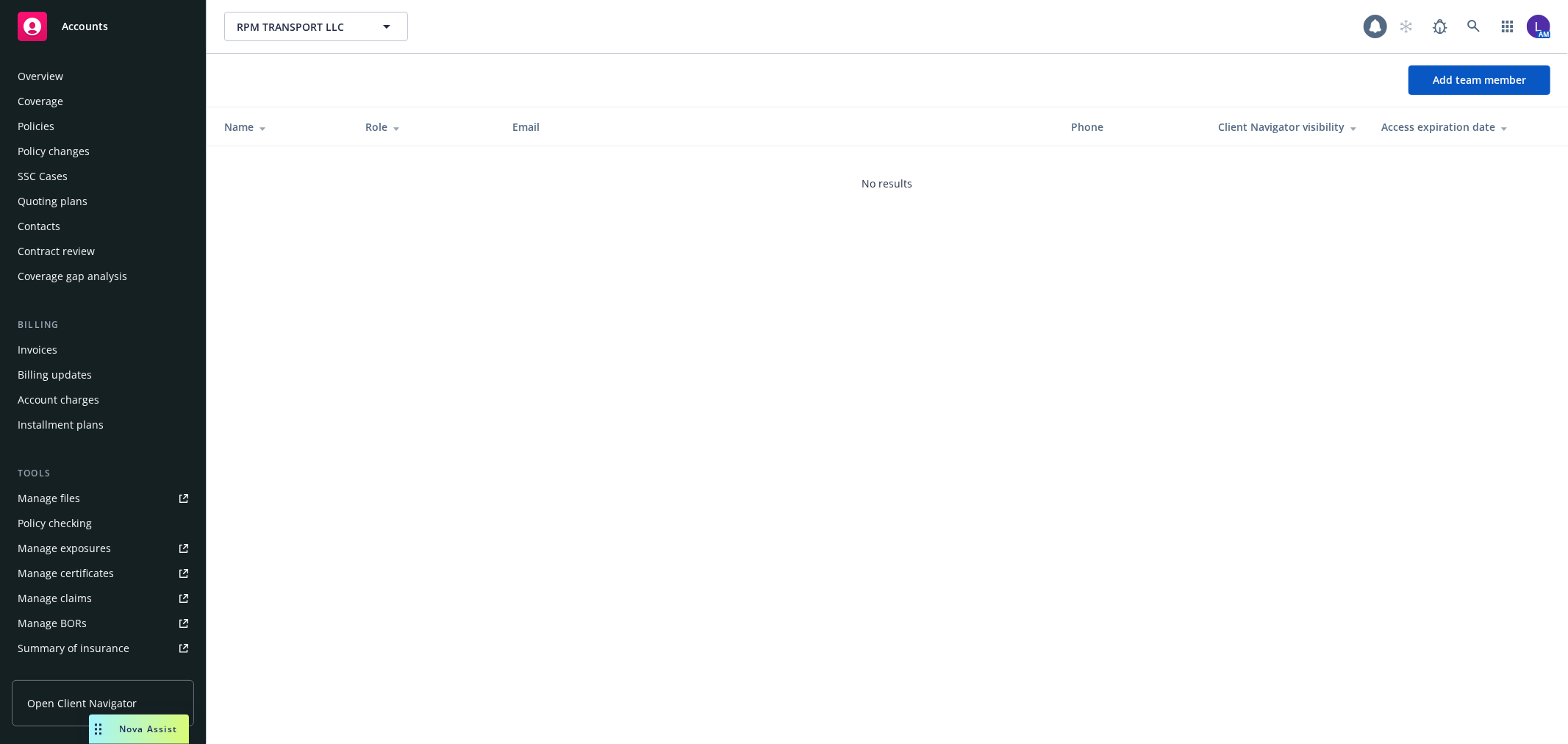
scroll to position [239, 0]
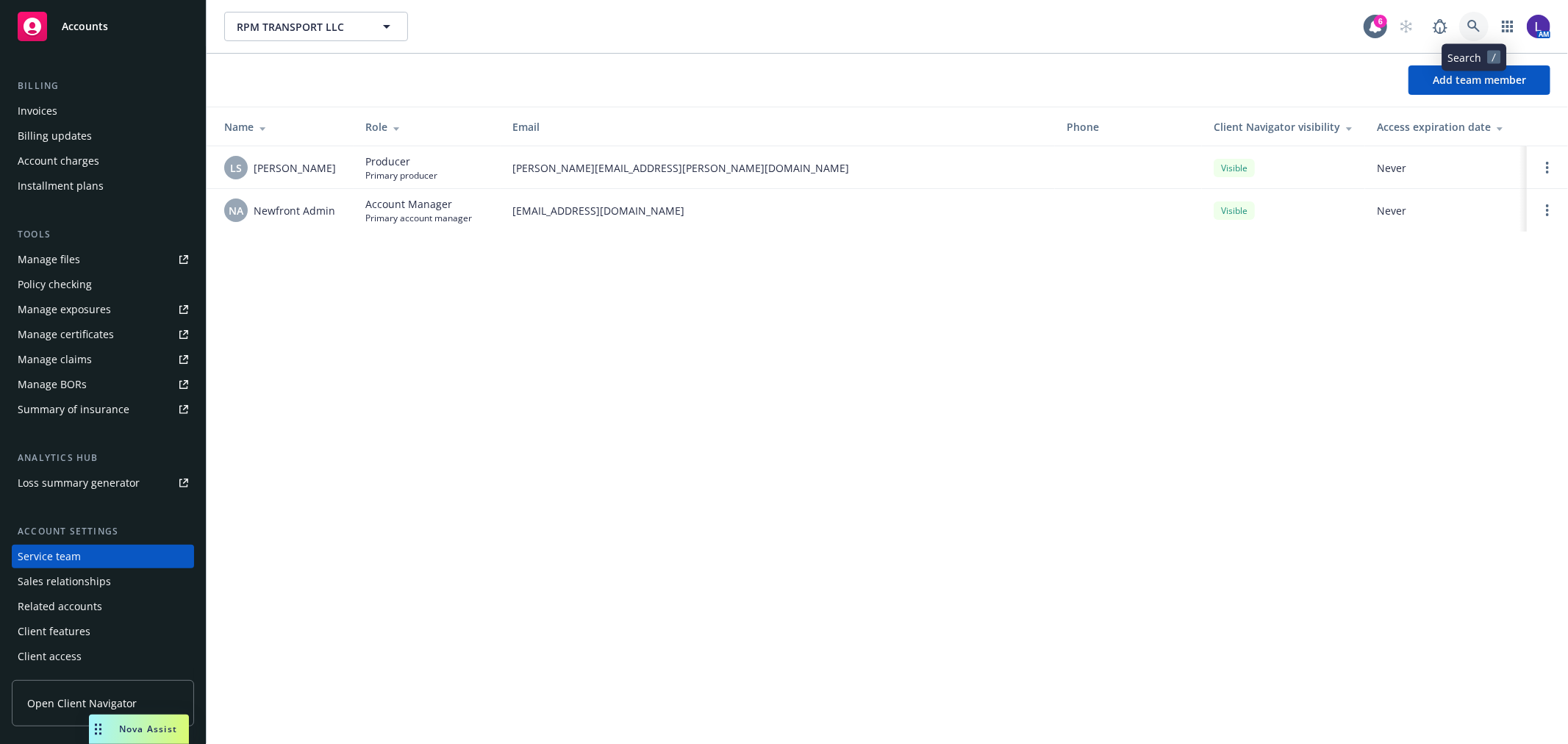
click at [1466, 27] on link at bounding box center [1474, 27] width 29 height 29
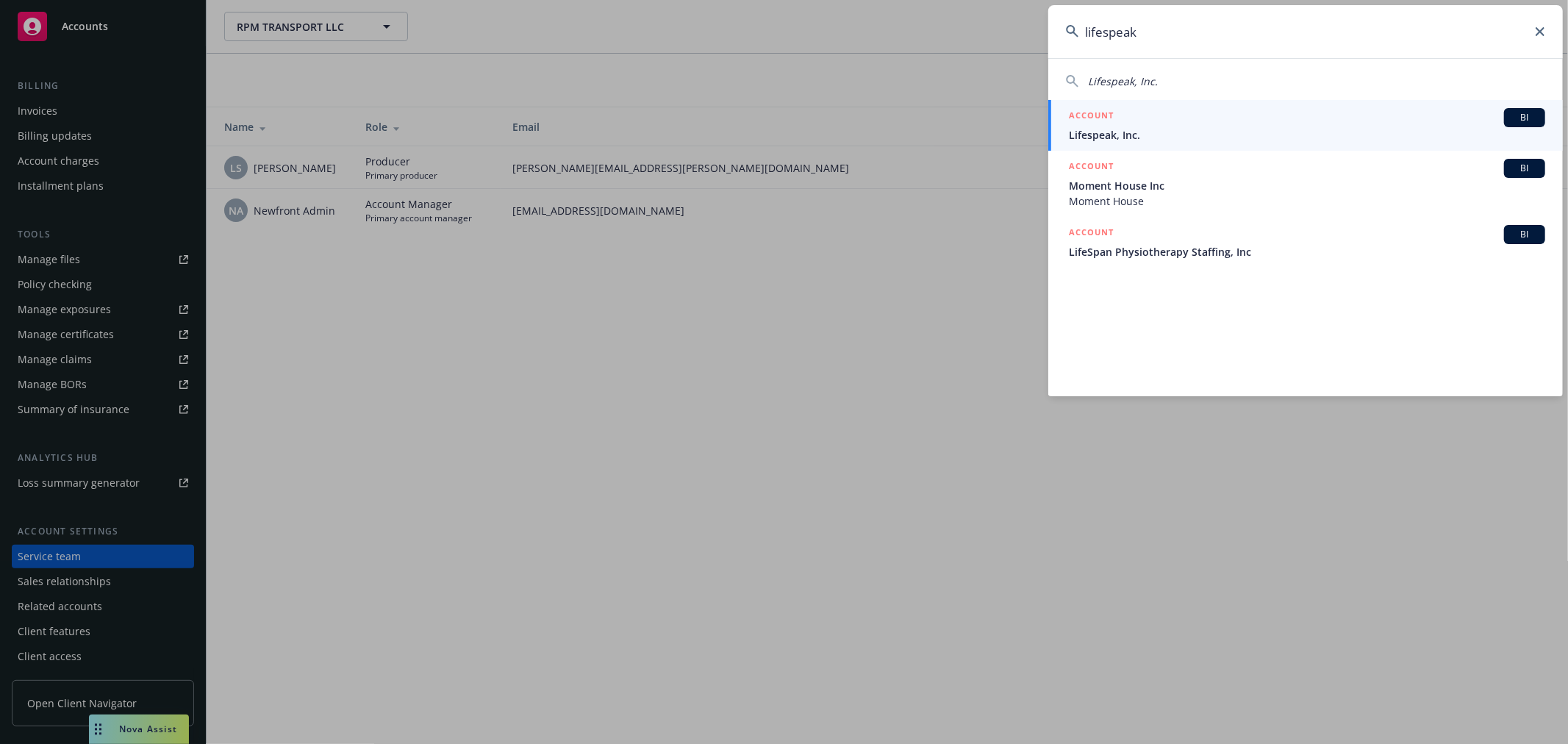
type input "lifespeak"
click at [1113, 123] on h5 "ACCOUNT" at bounding box center [1091, 117] width 44 height 18
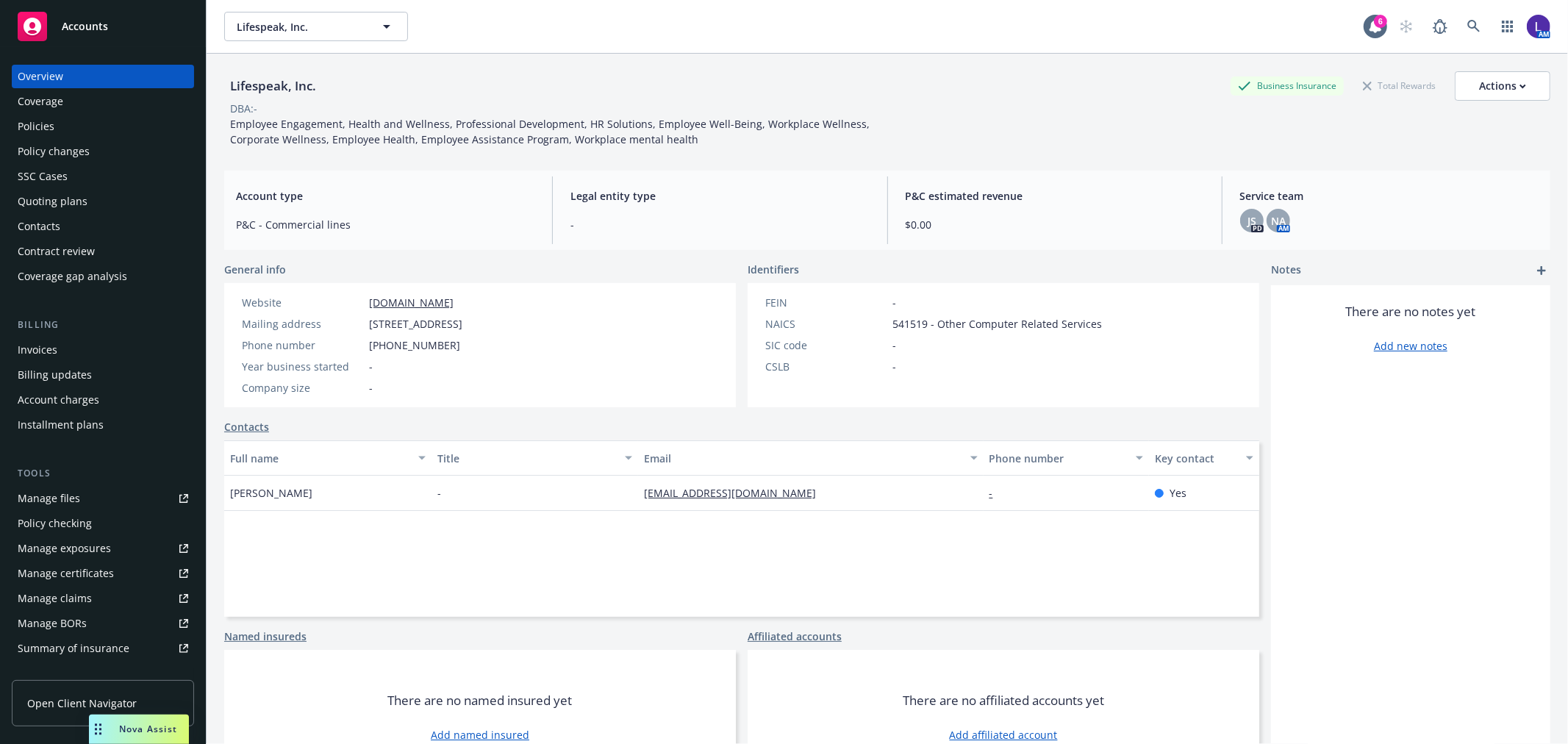
scroll to position [239, 0]
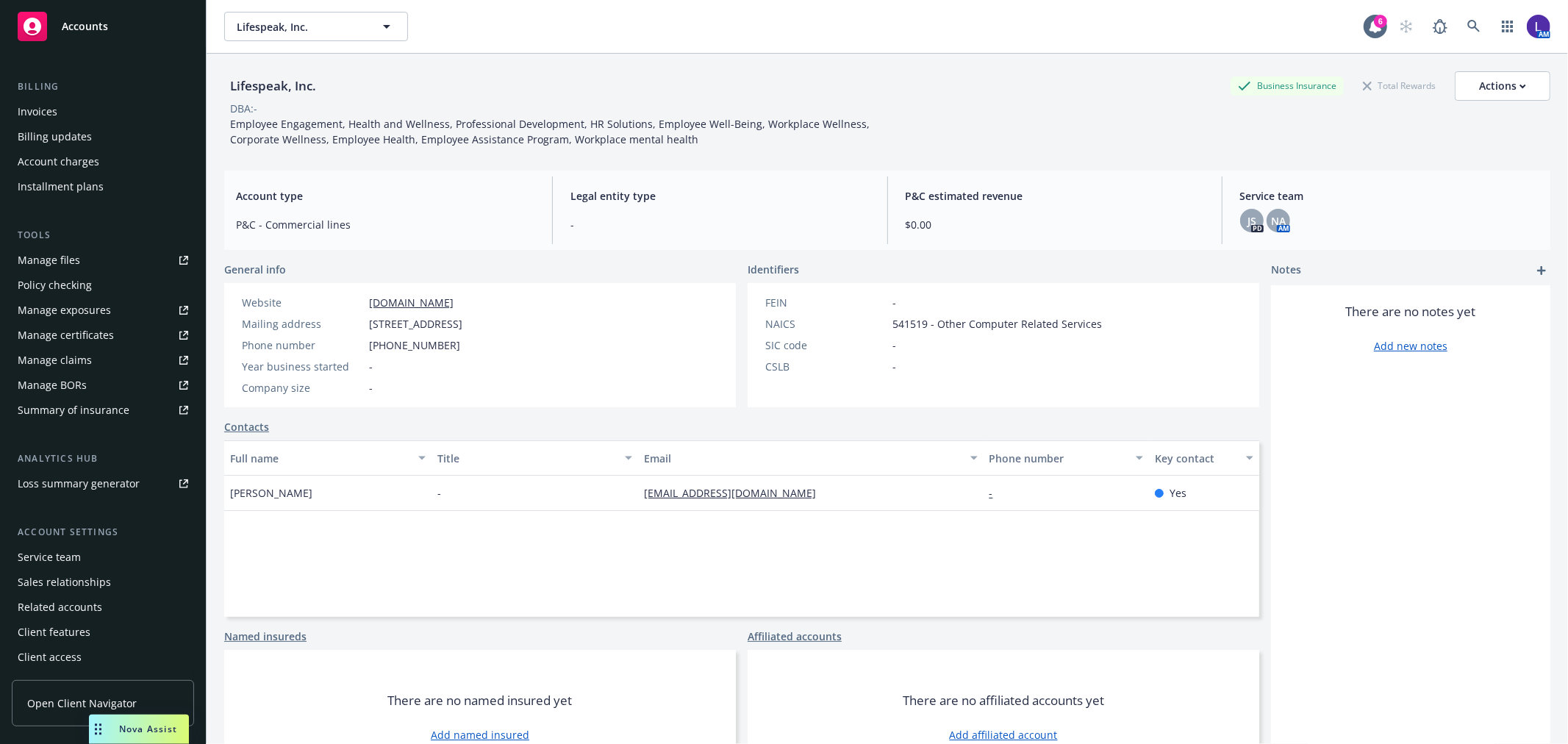
click at [46, 546] on div "Service team" at bounding box center [49, 557] width 63 height 23
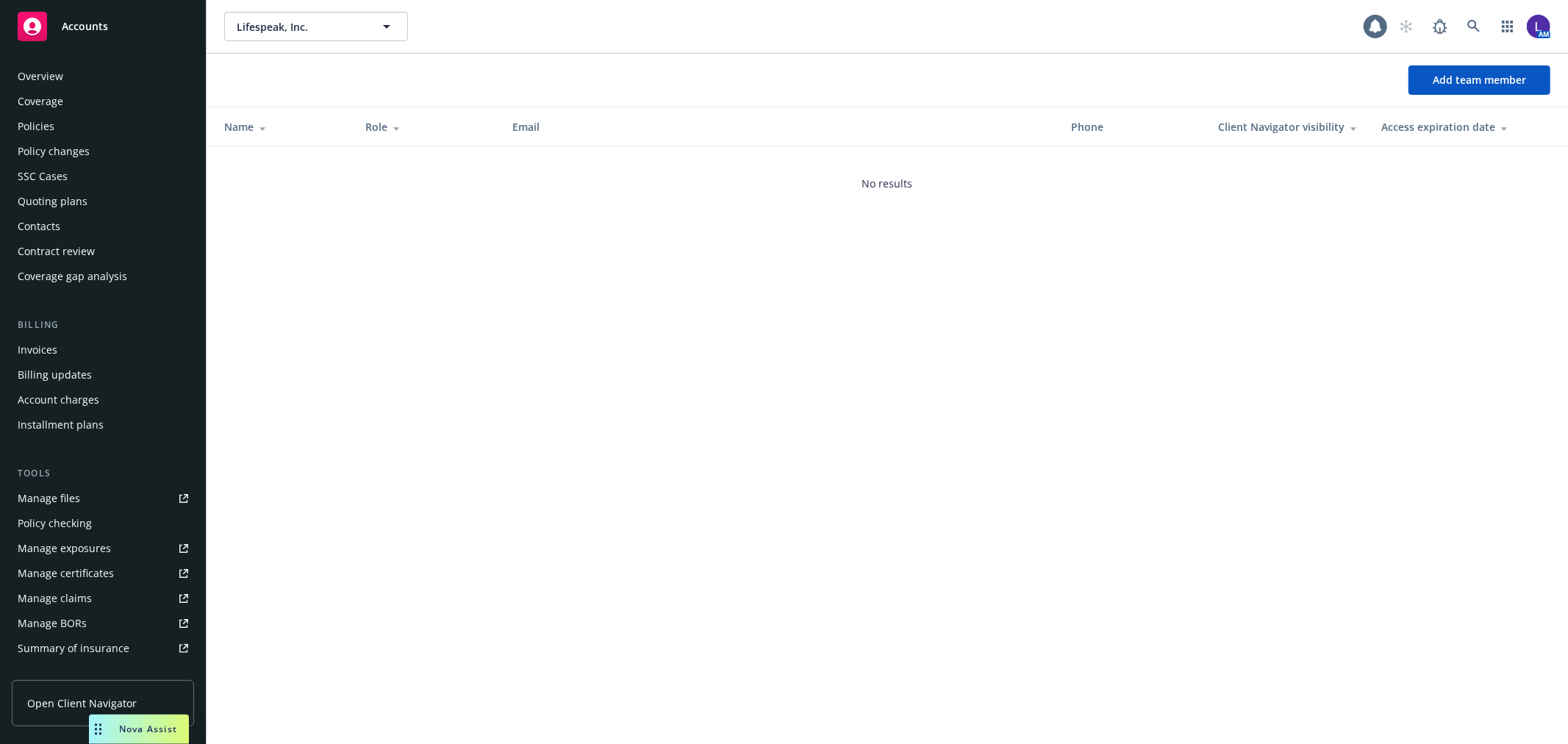
scroll to position [239, 0]
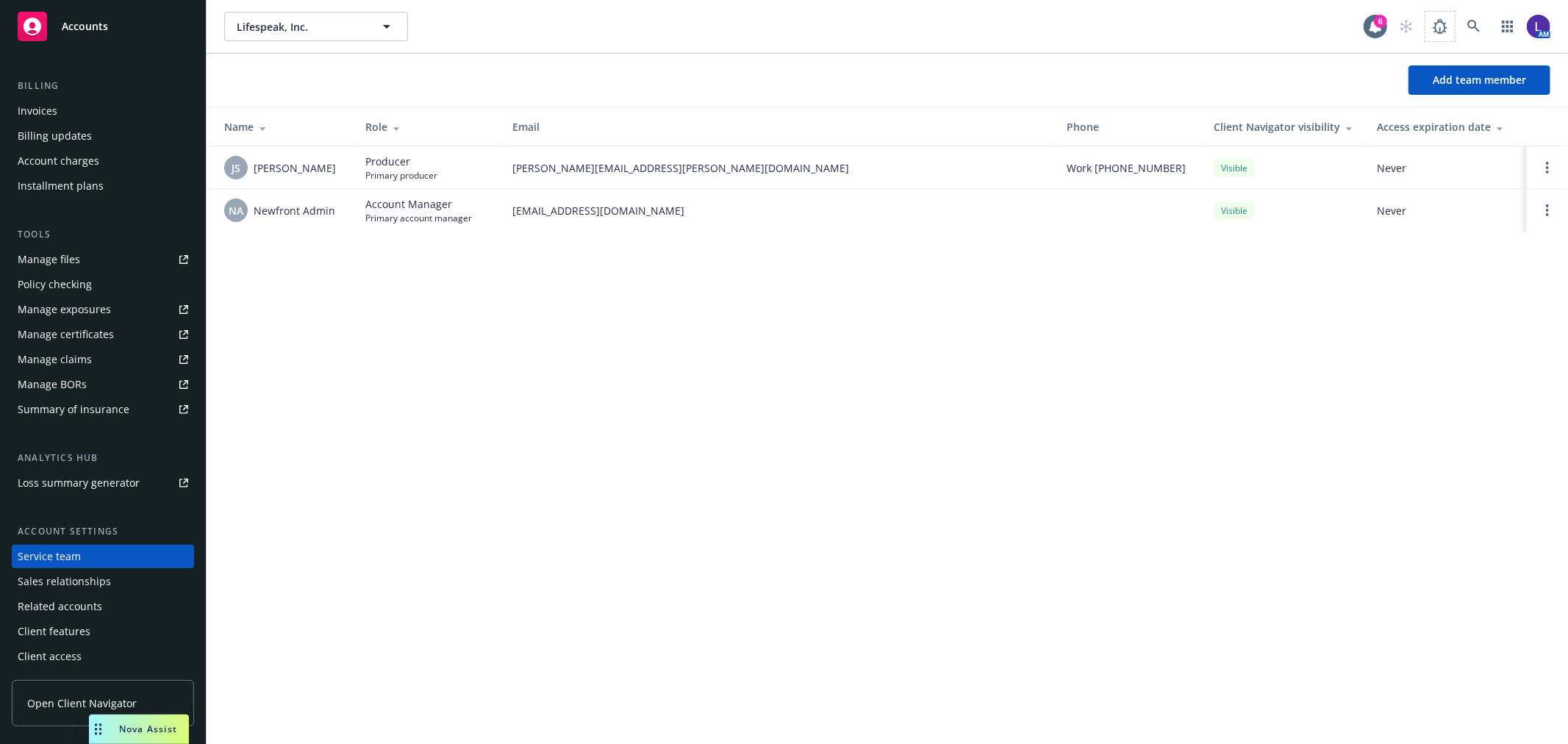
click at [1457, 24] on div "AM" at bounding box center [1471, 27] width 158 height 29
click at [1476, 20] on icon at bounding box center [1474, 27] width 13 height 13
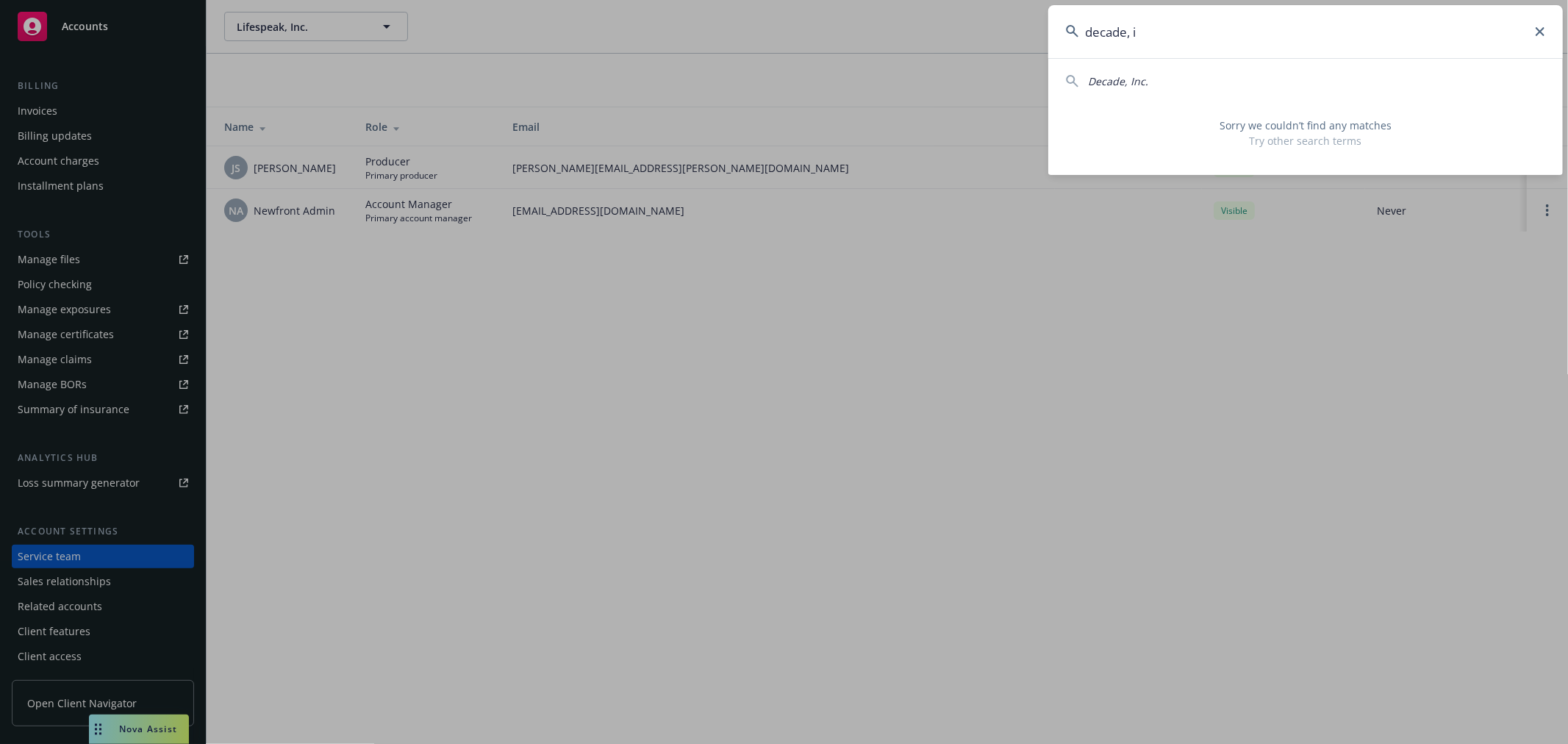
click at [1106, 72] on div "Decade, Inc." at bounding box center [1305, 78] width 515 height 21
click at [1115, 77] on span "Decade, Inc." at bounding box center [1118, 81] width 61 height 14
type input "Decade, Inc."
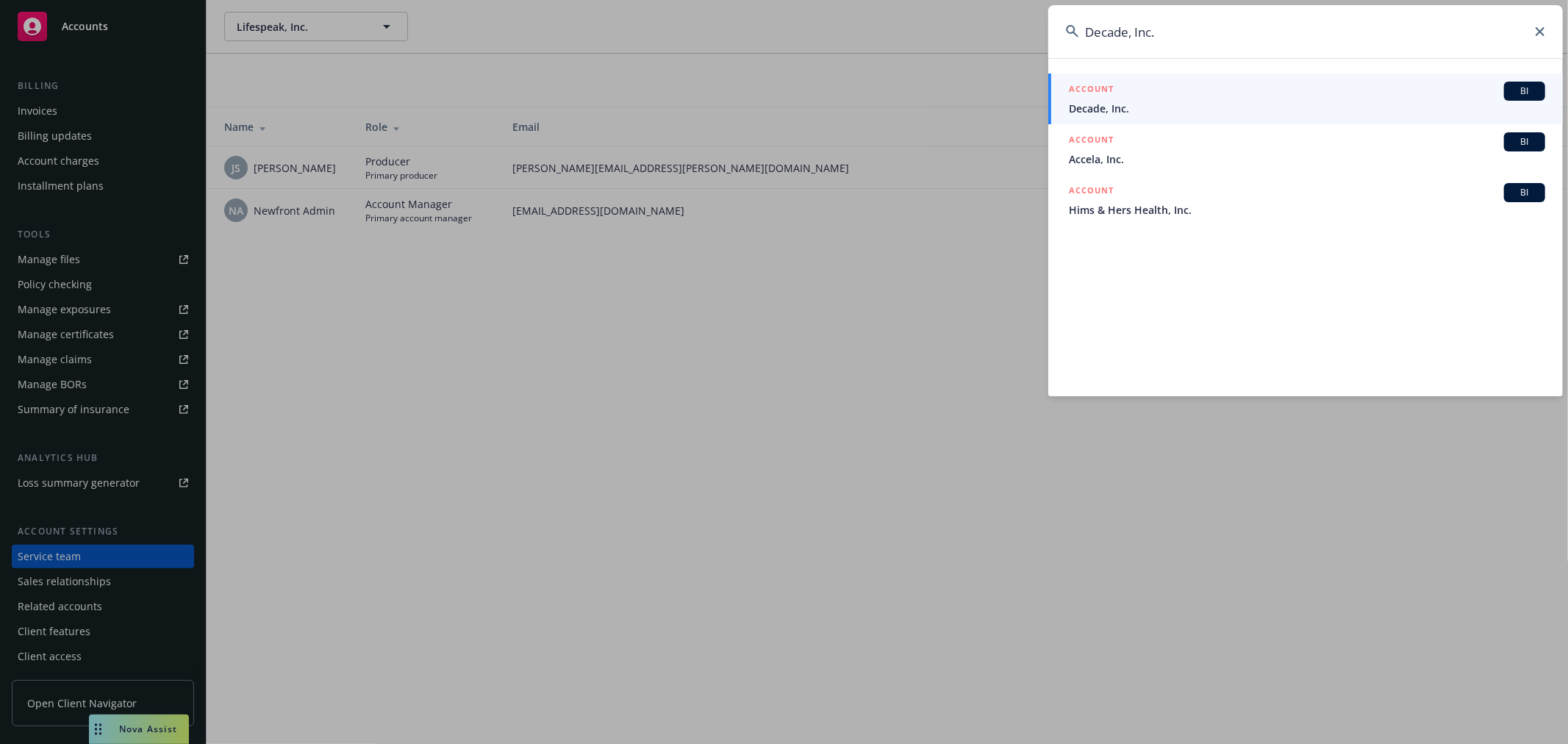
click at [1095, 94] on h5 "ACCOUNT" at bounding box center [1091, 91] width 44 height 18
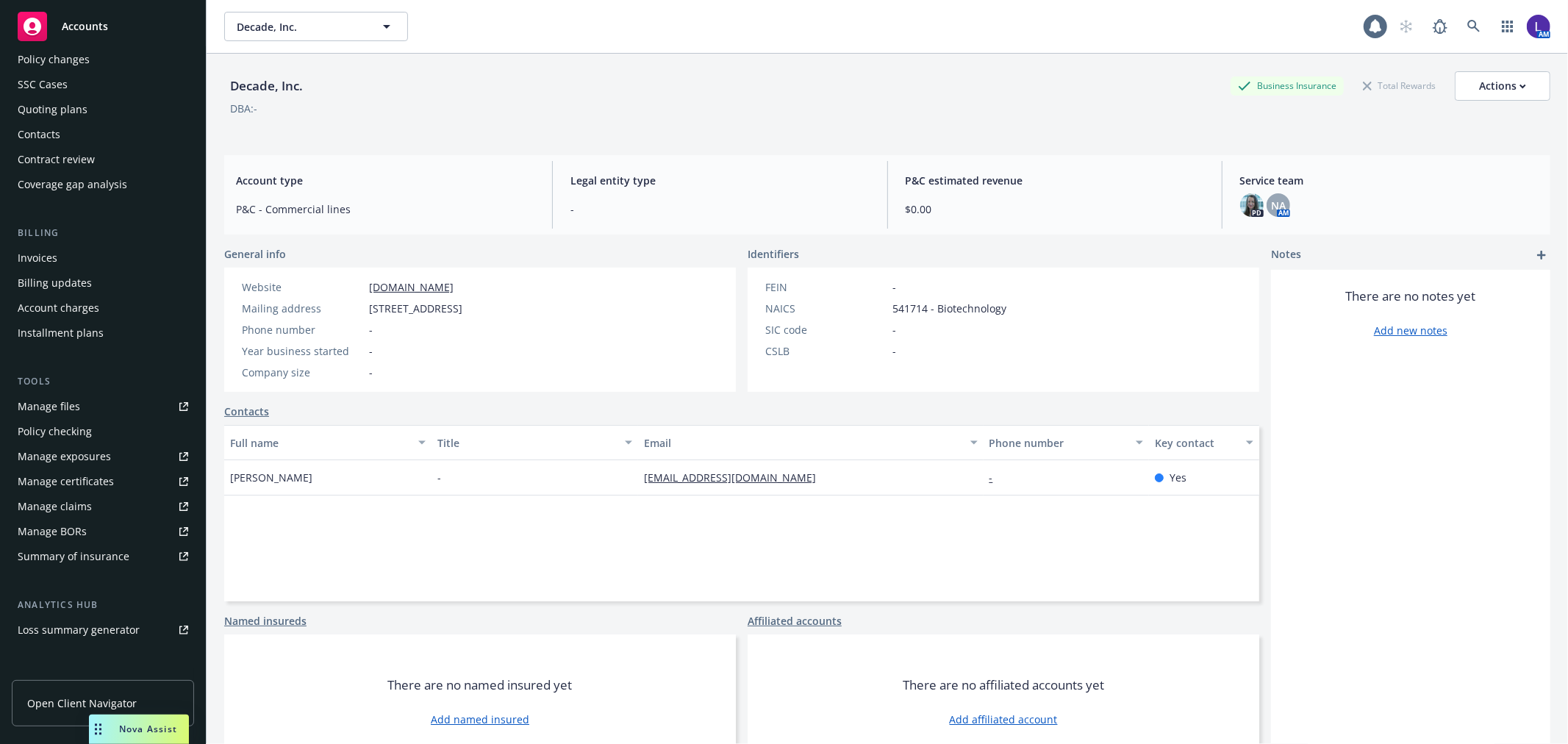
scroll to position [239, 0]
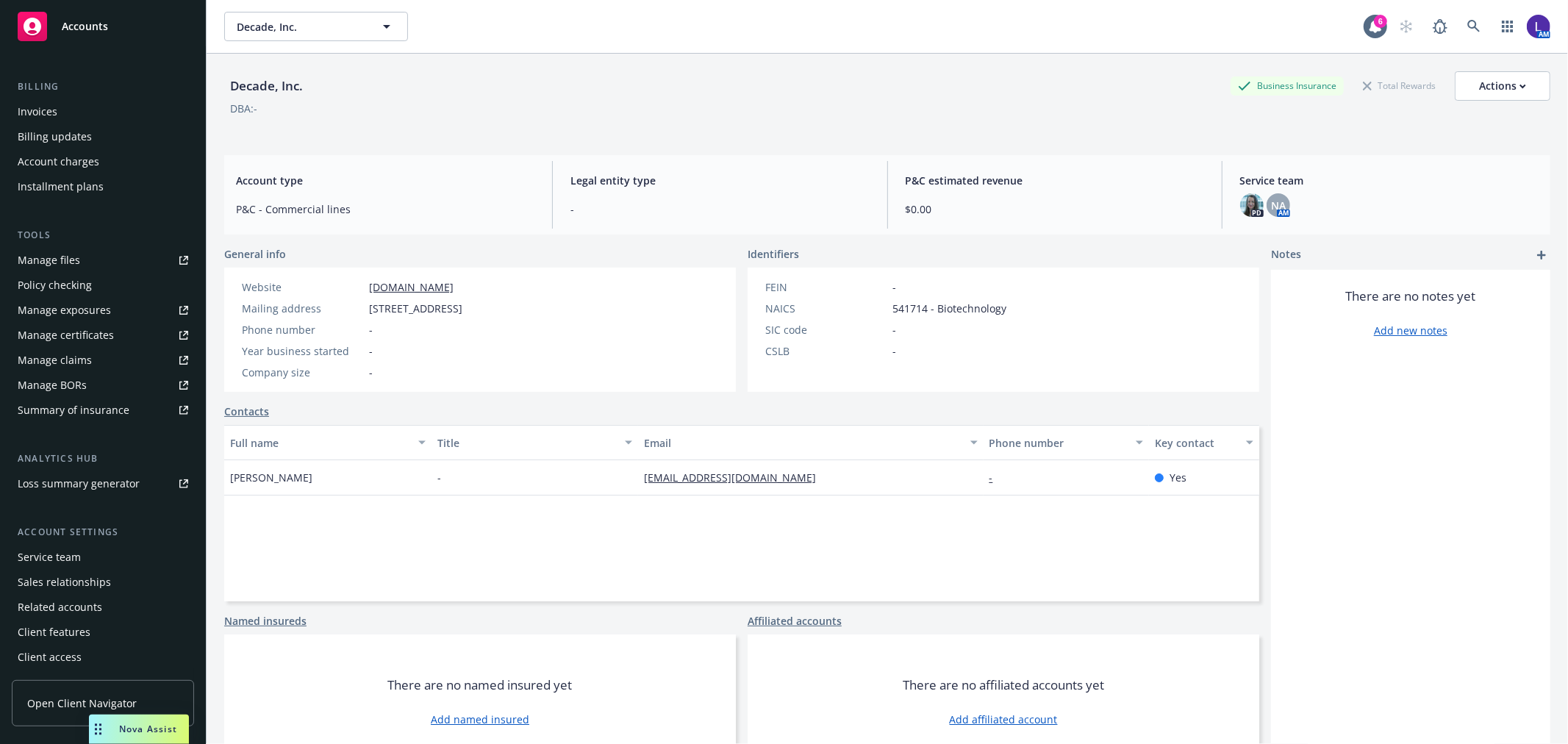
click at [63, 557] on div "Service team" at bounding box center [49, 557] width 63 height 23
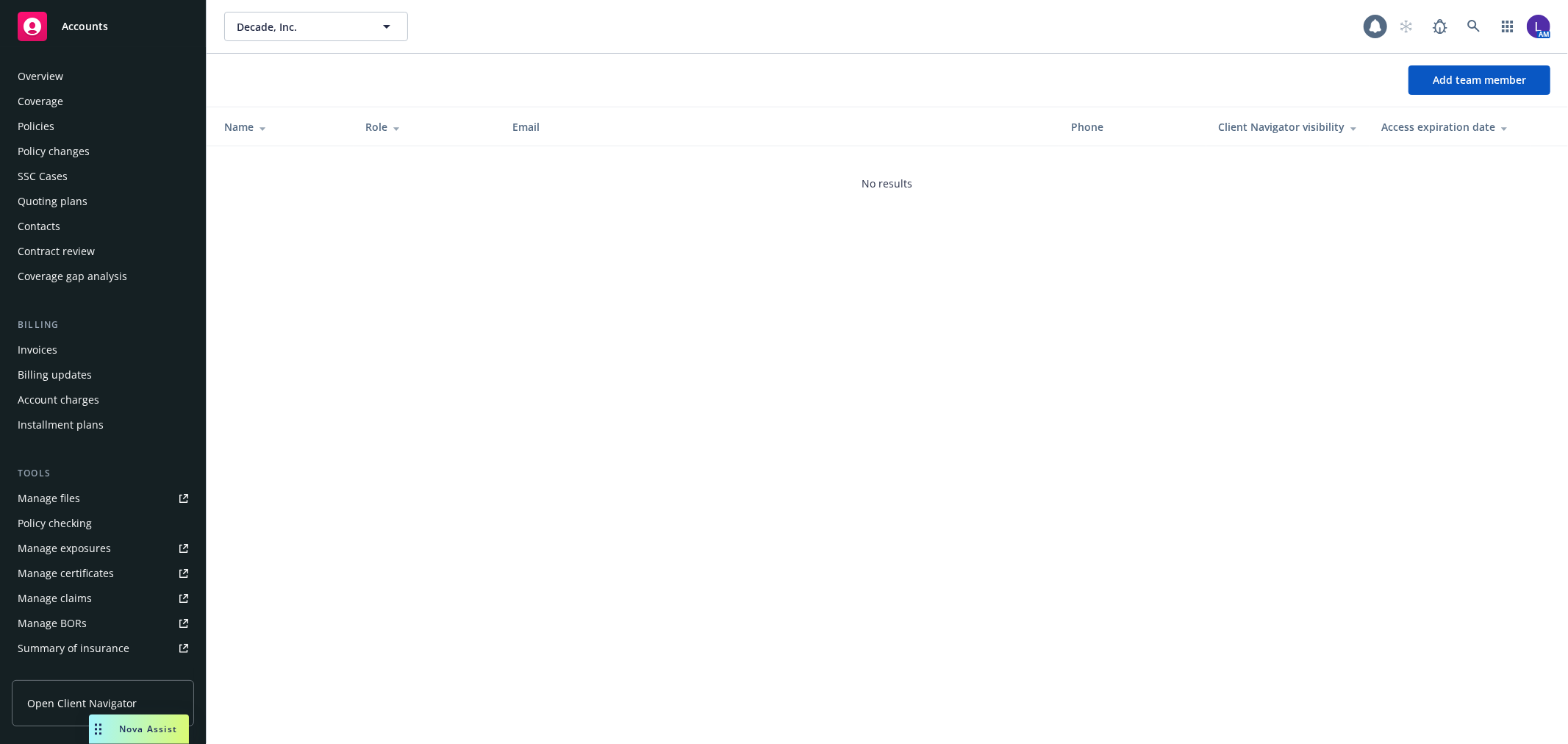
scroll to position [239, 0]
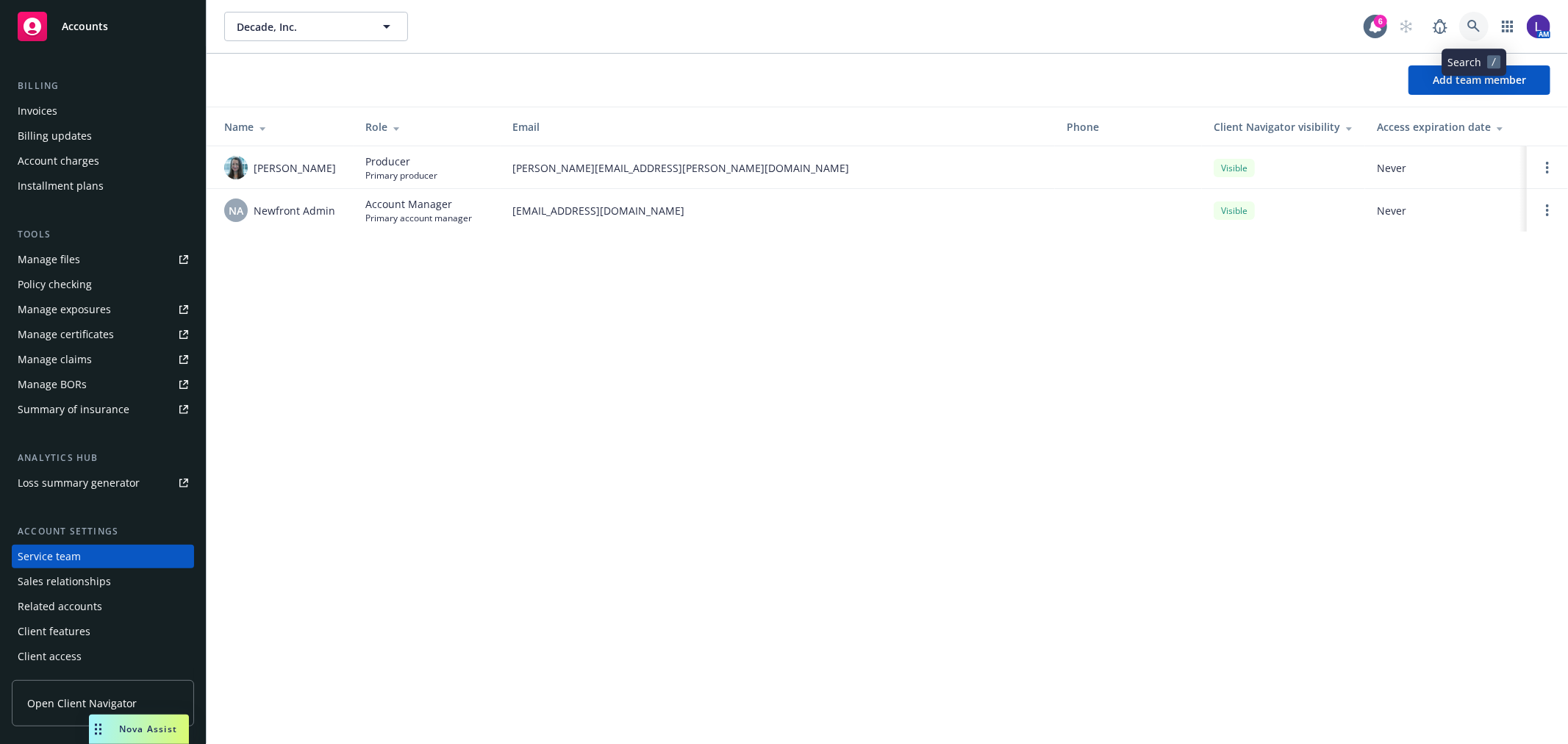
click at [1469, 20] on icon at bounding box center [1474, 27] width 13 height 13
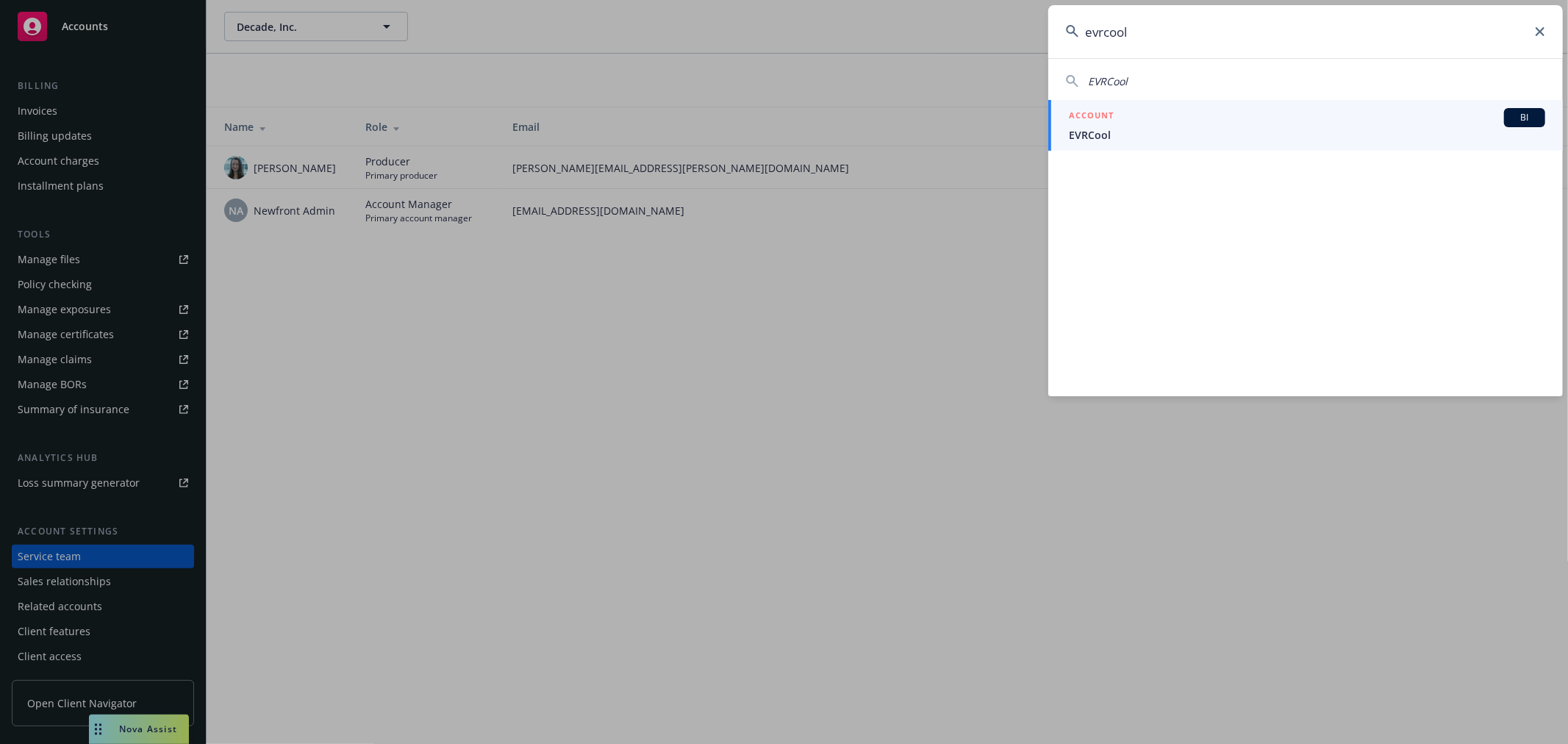
type input "evrcool"
click at [1128, 130] on span "EVRCool" at bounding box center [1307, 134] width 476 height 15
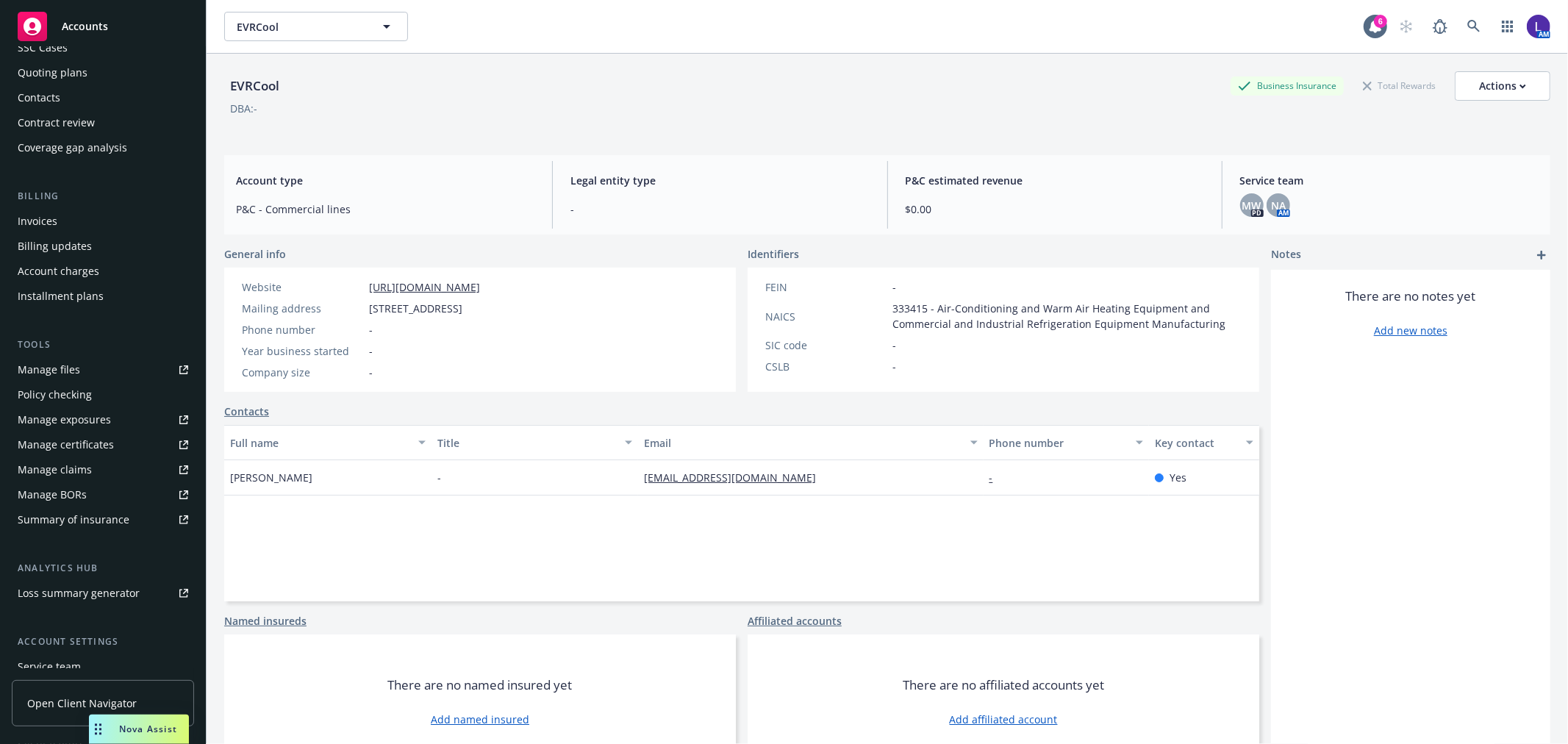
scroll to position [239, 0]
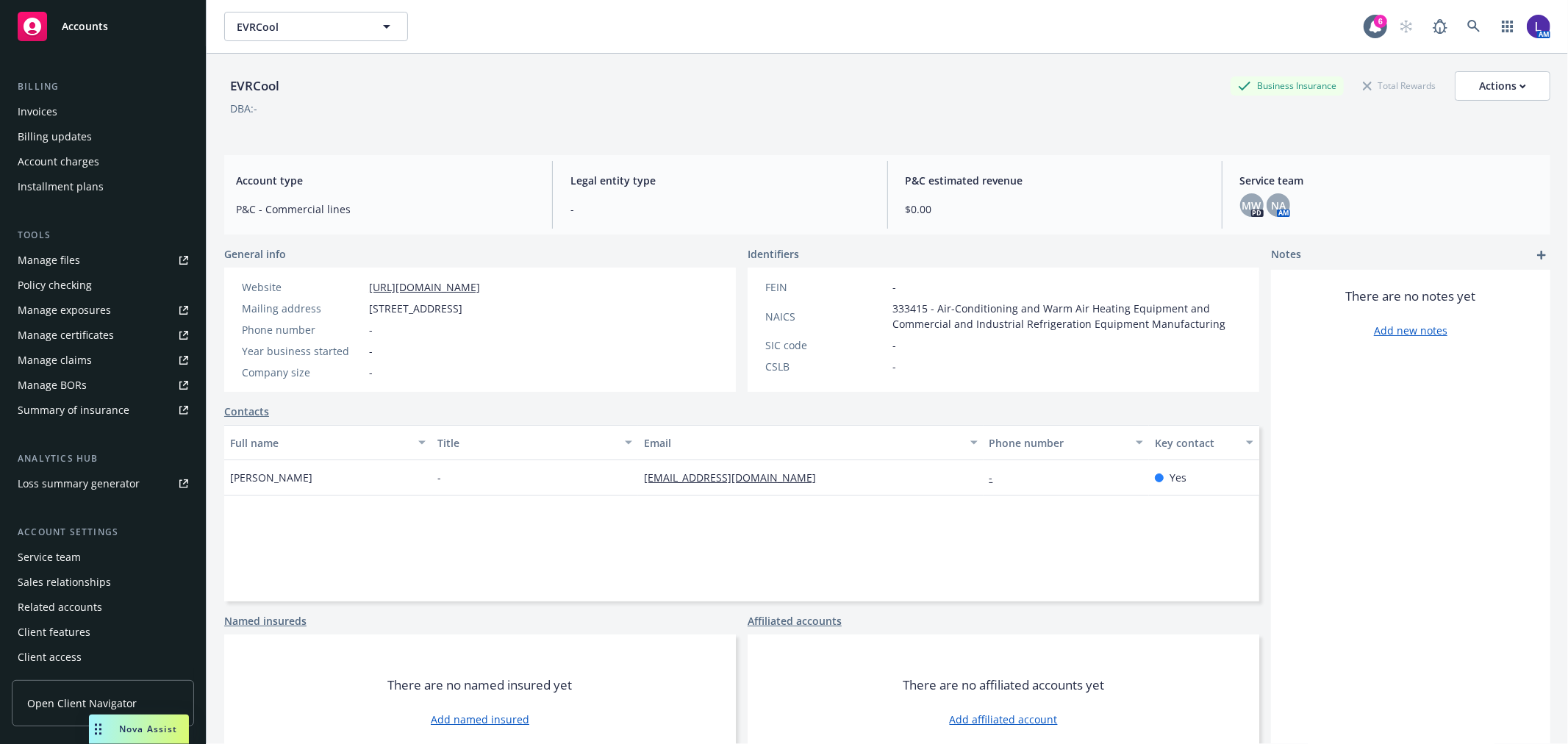
click at [69, 544] on div "Account settings Service team Sales relationships Related accounts Client featu…" at bounding box center [103, 597] width 183 height 144
click at [67, 553] on div "Service team" at bounding box center [49, 557] width 63 height 23
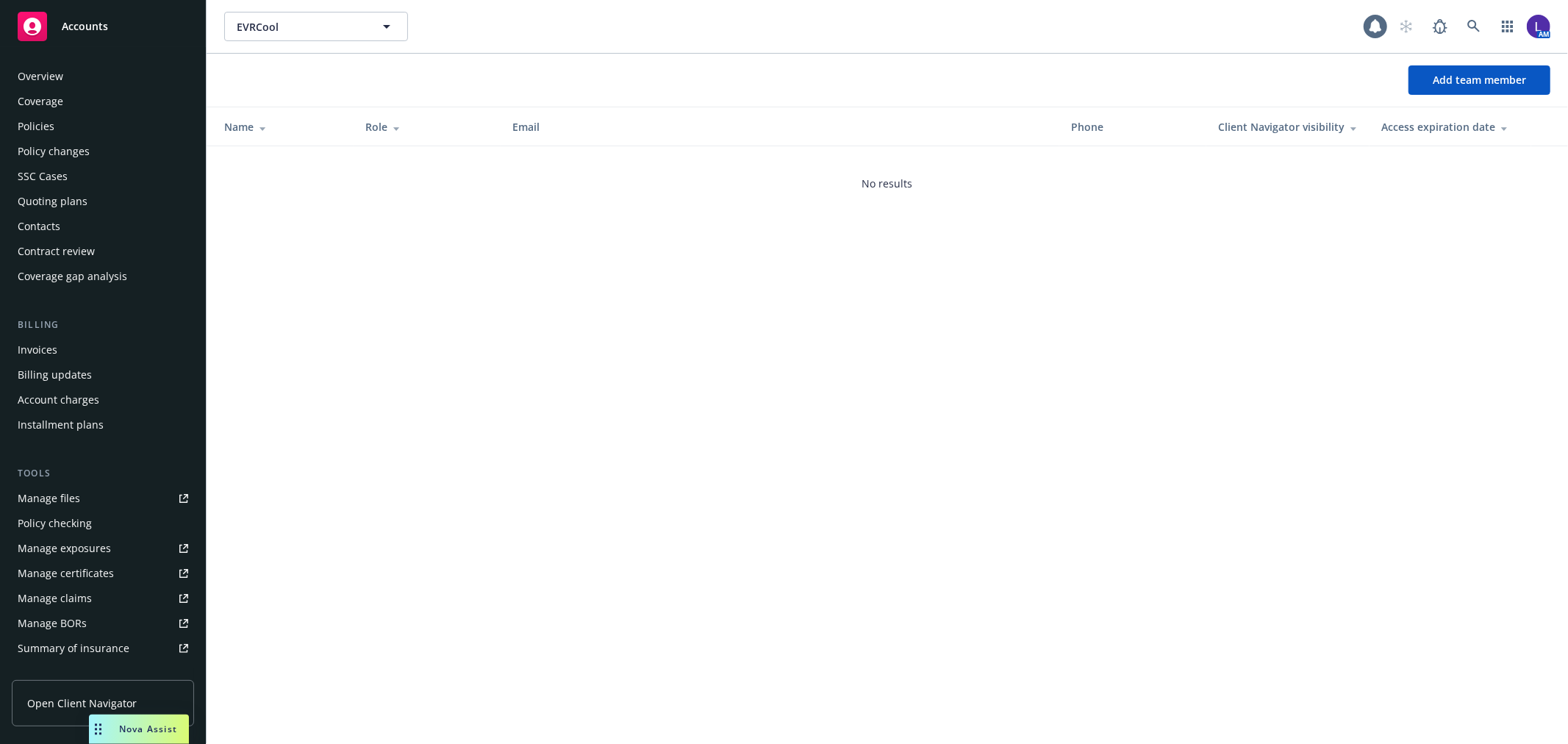
scroll to position [239, 0]
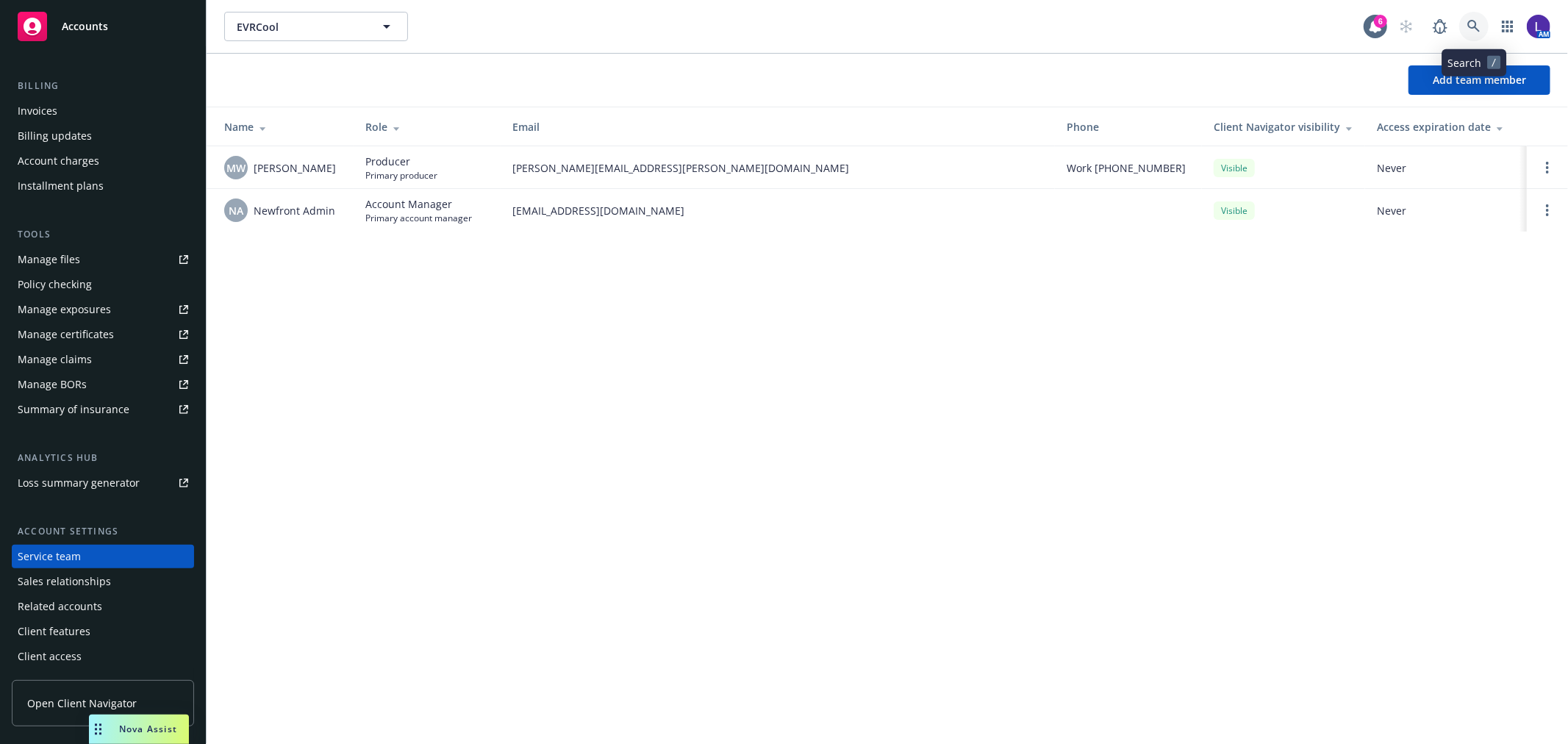
click at [1471, 20] on icon at bounding box center [1474, 27] width 13 height 13
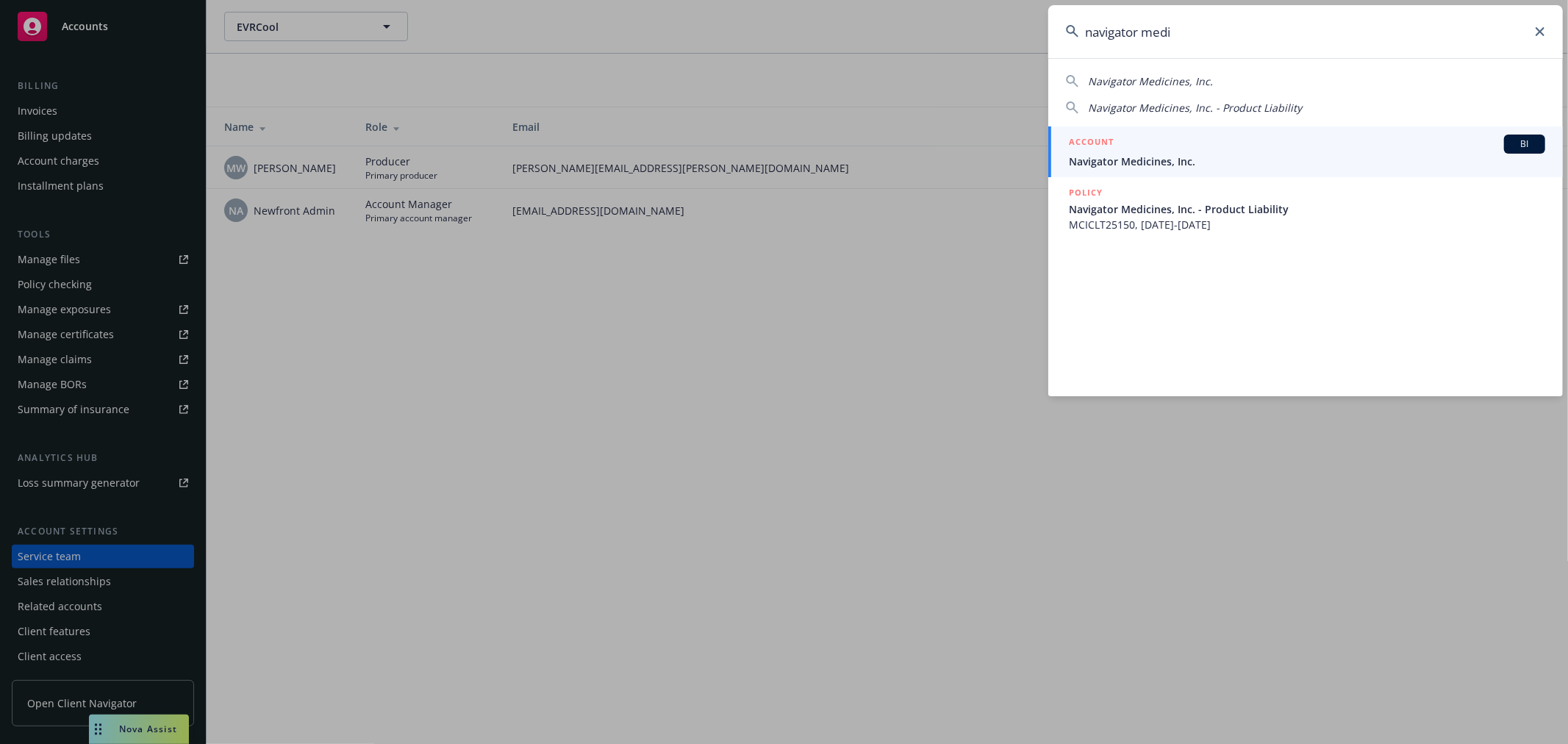
type input "navigator medi"
click at [1211, 157] on span "Navigator Medicines, Inc." at bounding box center [1307, 161] width 476 height 15
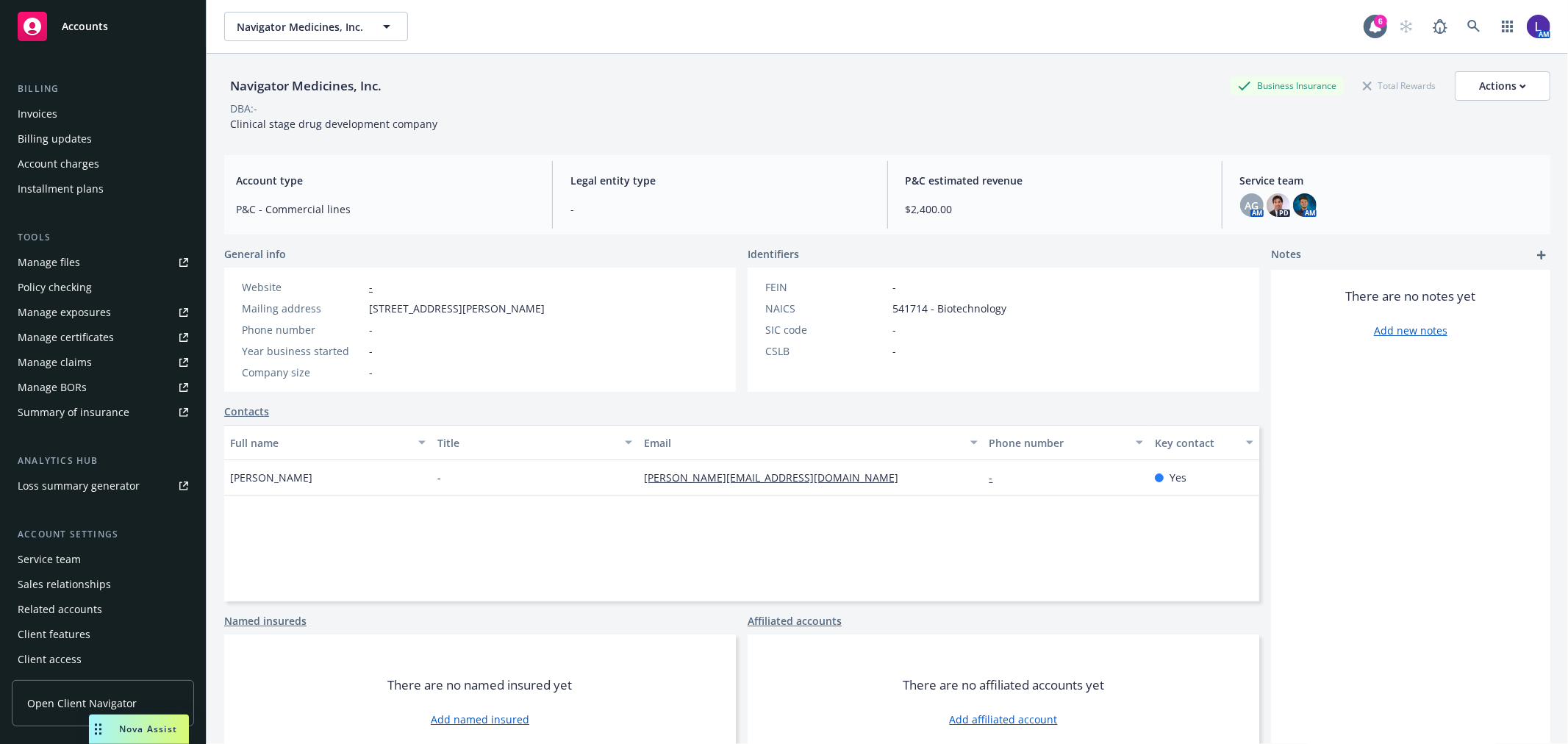
scroll to position [239, 0]
click at [60, 560] on div "Service team" at bounding box center [49, 557] width 63 height 23
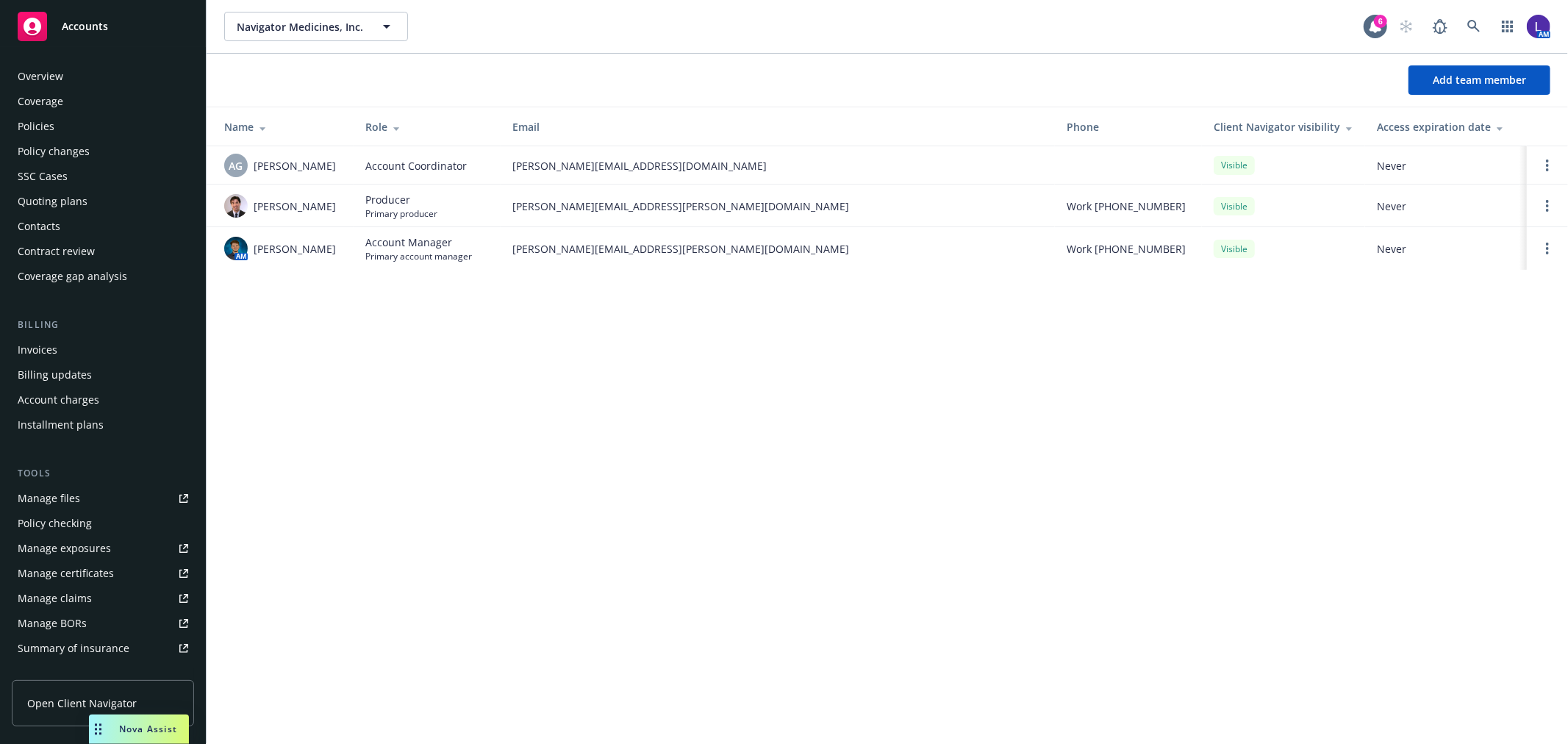
scroll to position [239, 0]
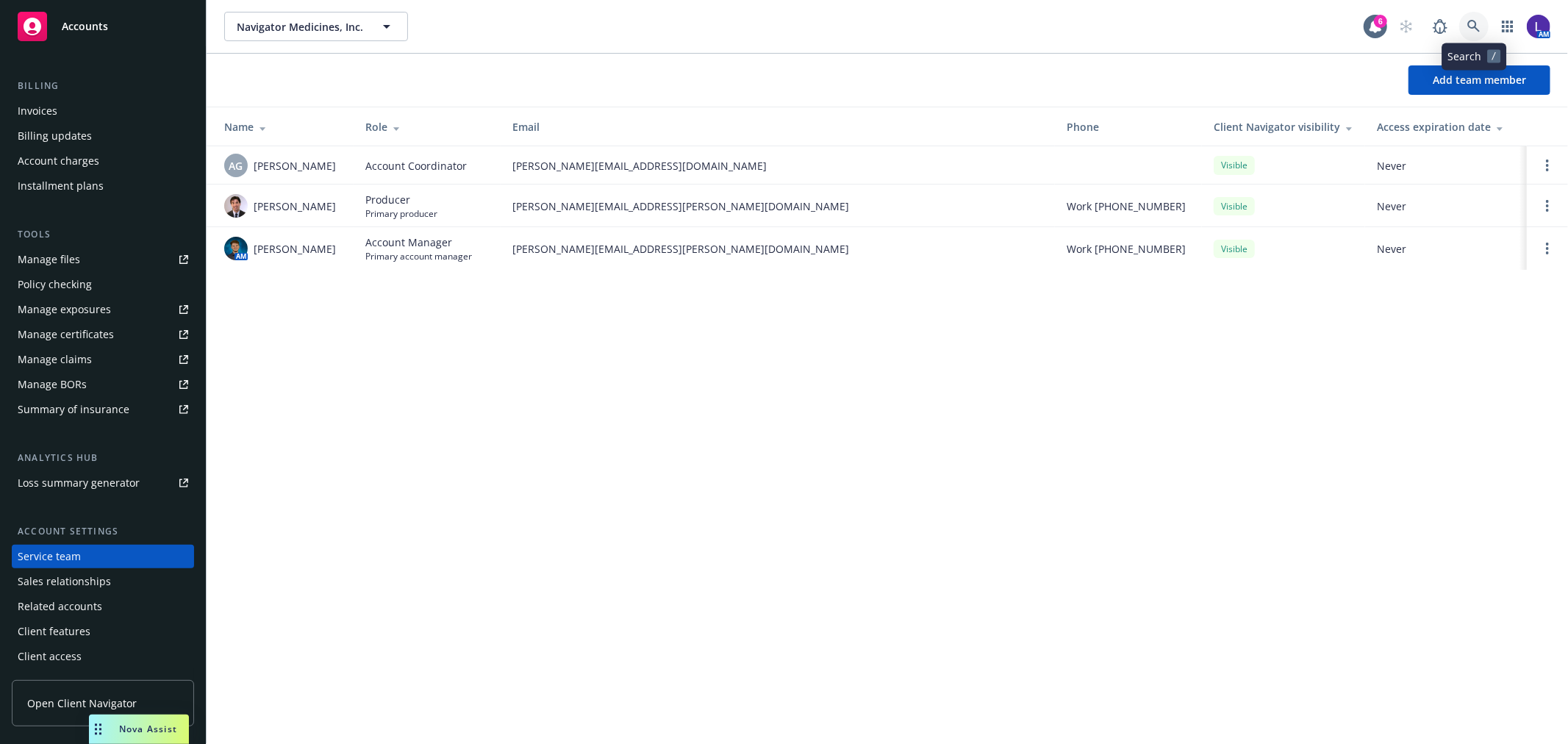
click at [1474, 23] on icon at bounding box center [1474, 27] width 13 height 13
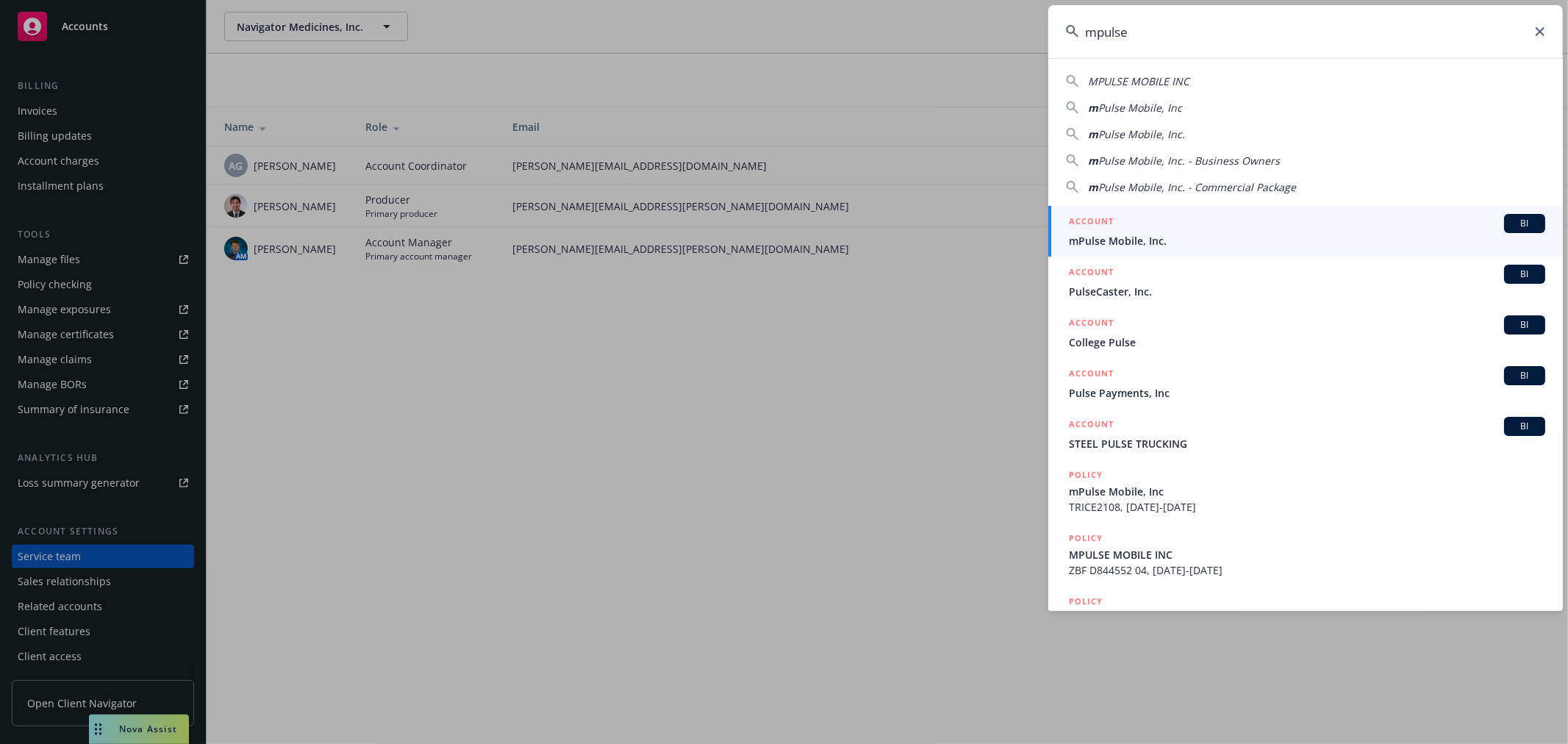
type input "mpulse"
click at [1104, 239] on span "mPulse Mobile, Inc." at bounding box center [1307, 240] width 476 height 15
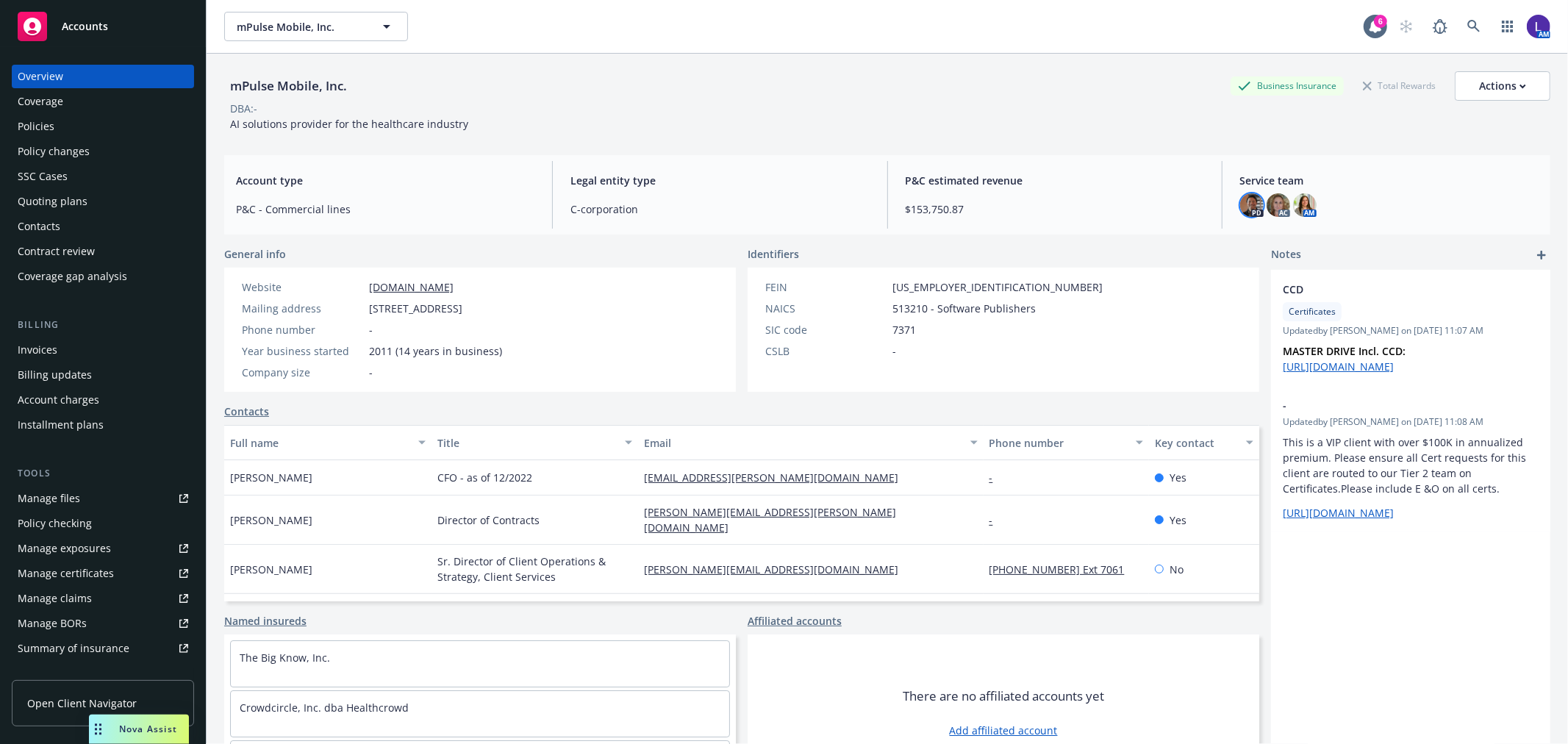
click at [1244, 208] on img at bounding box center [1251, 205] width 23 height 23
click at [1298, 208] on img at bounding box center [1305, 205] width 23 height 23
click at [1267, 205] on img at bounding box center [1278, 205] width 23 height 23
